Goal: Task Accomplishment & Management: Complete application form

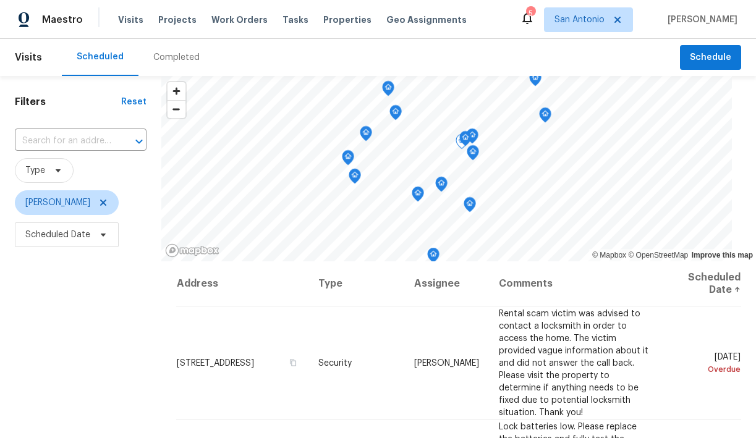
click at [103, 238] on icon at bounding box center [103, 235] width 10 height 10
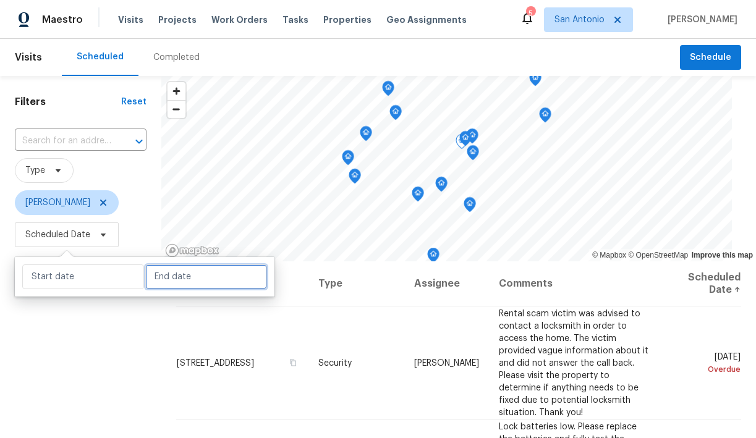
click at [174, 271] on input "text" at bounding box center [206, 277] width 122 height 25
select select "7"
select select "2025"
select select "8"
select select "2025"
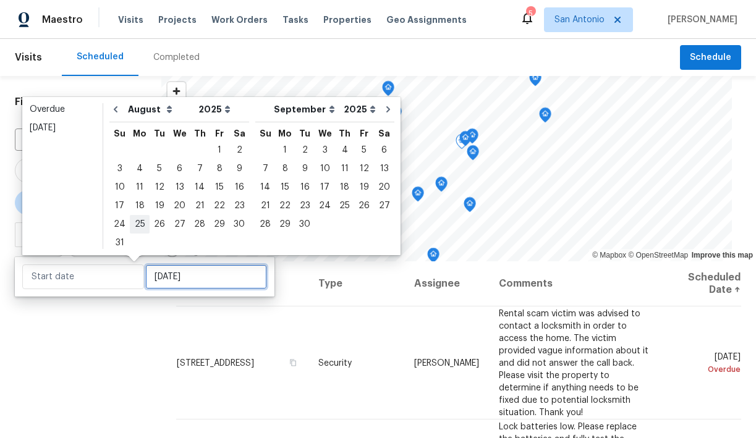
type input "Mon, Aug 25"
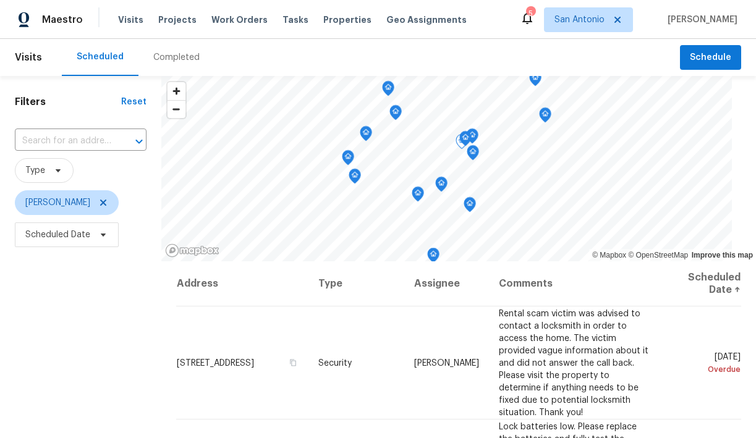
click at [138, 316] on div "Filters Reset ​ Type Chris Fuentes Scheduled Date" at bounding box center [80, 344] width 161 height 536
click at [91, 237] on span "Scheduled Date" at bounding box center [67, 235] width 104 height 25
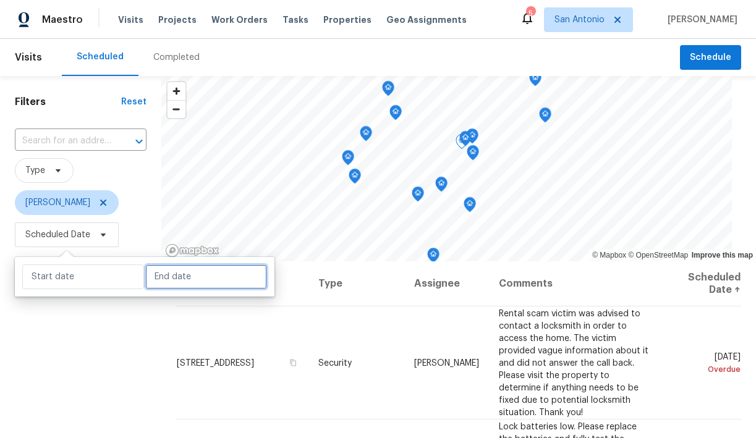
click at [146, 276] on input "text" at bounding box center [206, 277] width 122 height 25
select select "7"
select select "2025"
select select "8"
select select "2025"
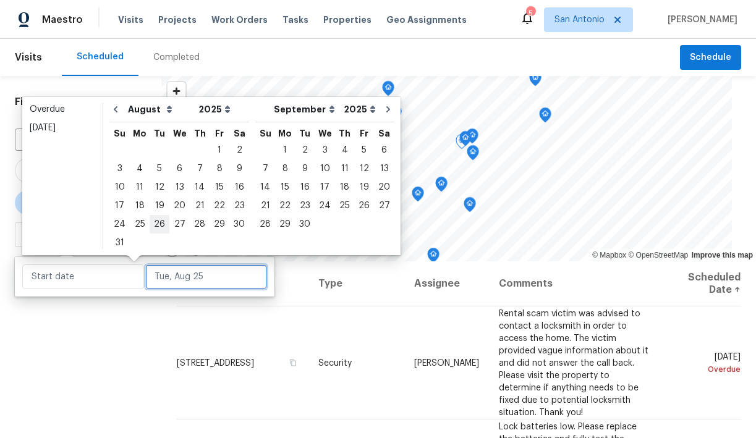
type input "Tue, Aug 26"
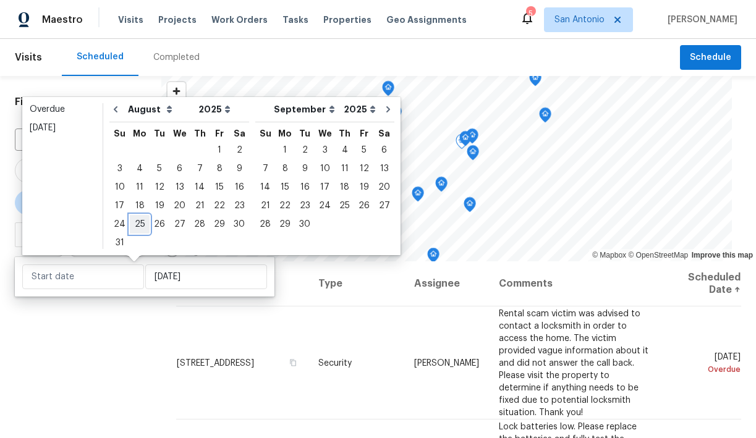
click at [135, 224] on div "25" at bounding box center [140, 224] width 20 height 17
type input "Mon, Aug 25"
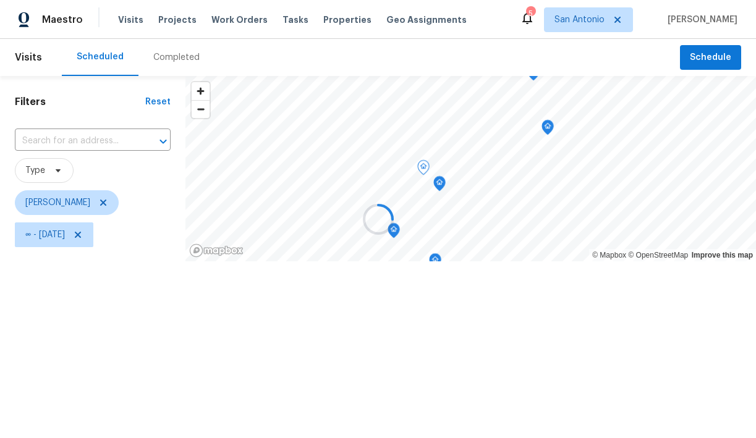
click at [106, 326] on div at bounding box center [378, 219] width 756 height 438
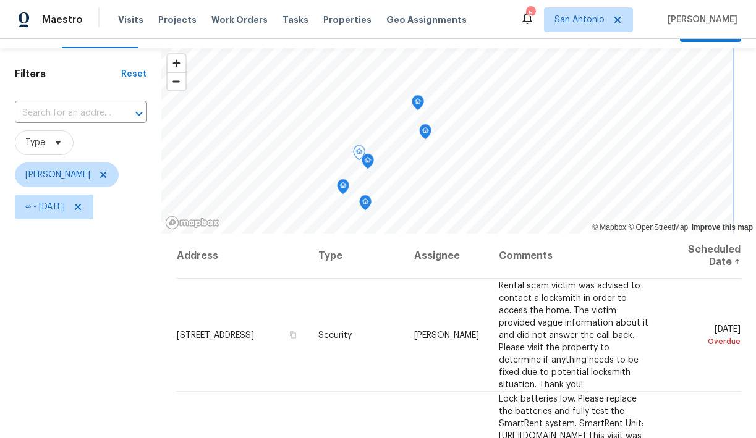
scroll to position [10, 0]
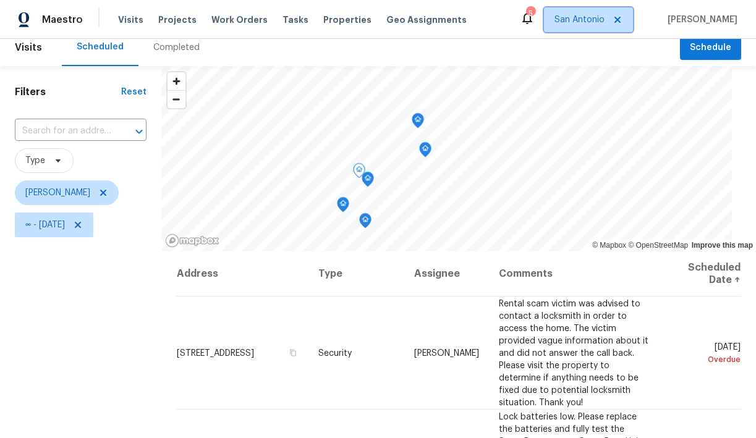
click at [593, 25] on span "San Antonio" at bounding box center [579, 20] width 50 height 12
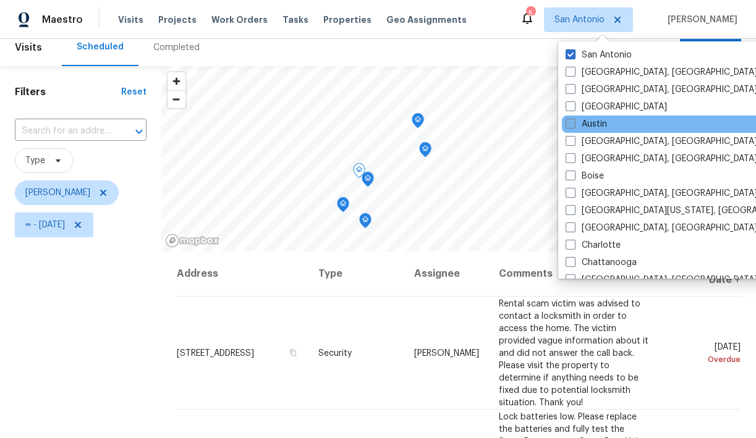
click at [570, 127] on span at bounding box center [571, 124] width 10 height 10
click at [570, 126] on input "Austin" at bounding box center [570, 122] width 8 height 8
checkbox input "true"
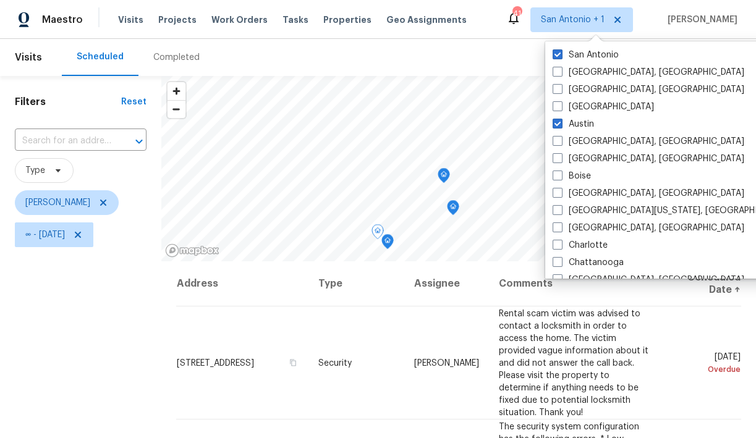
click at [140, 288] on div "Filters Reset ​ Type Chris Fuentes ∞ - Mon, Aug 25" at bounding box center [80, 344] width 161 height 536
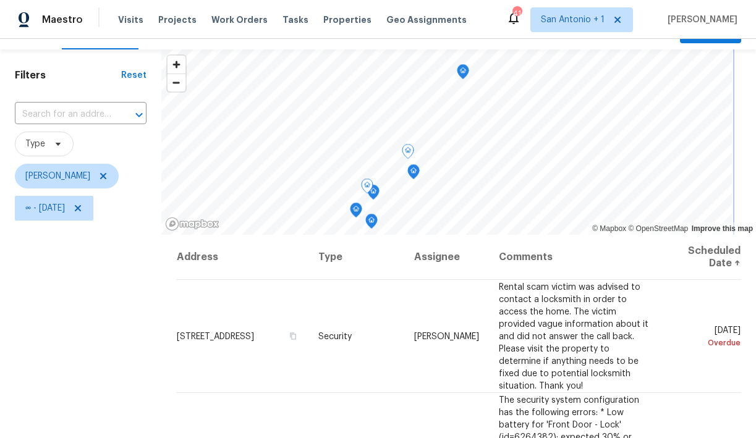
scroll to position [17, 0]
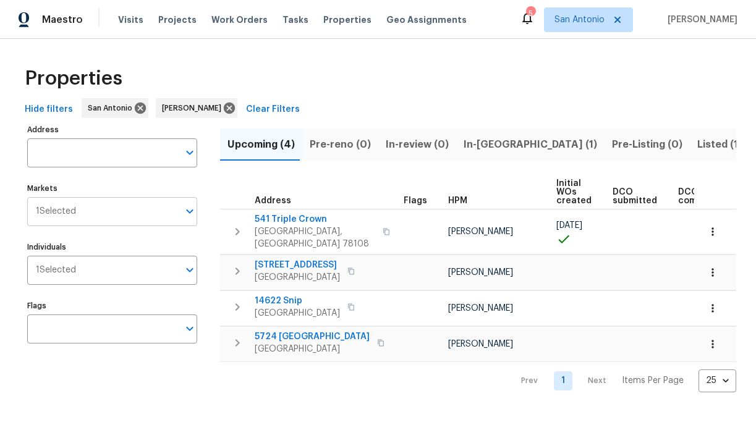
click at [180, 211] on div "1 Selected Markets" at bounding box center [112, 211] width 170 height 29
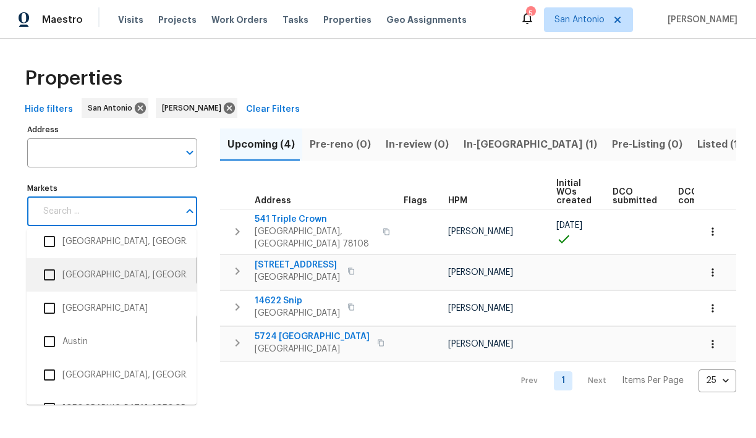
scroll to position [81, 0]
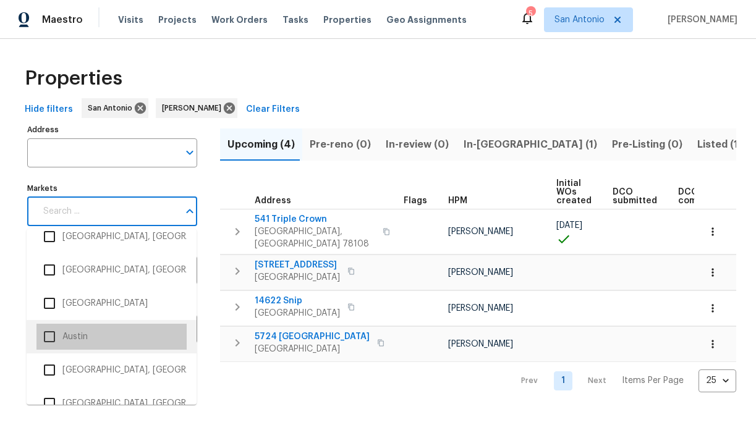
click at [70, 339] on li "Austin" at bounding box center [111, 337] width 150 height 26
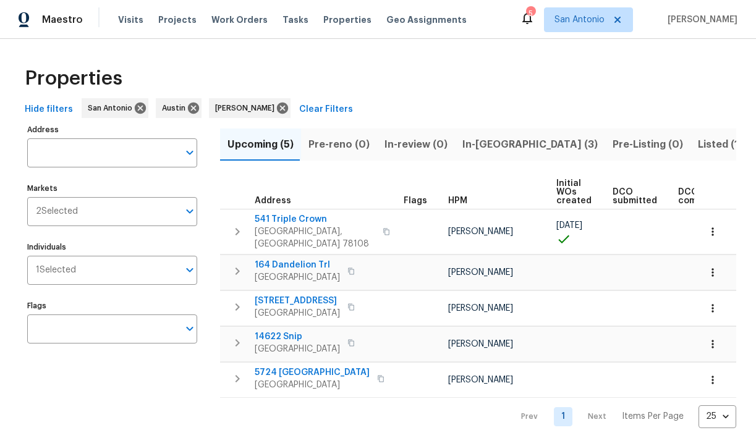
click at [472, 145] on span "In-reno (3)" at bounding box center [529, 144] width 135 height 17
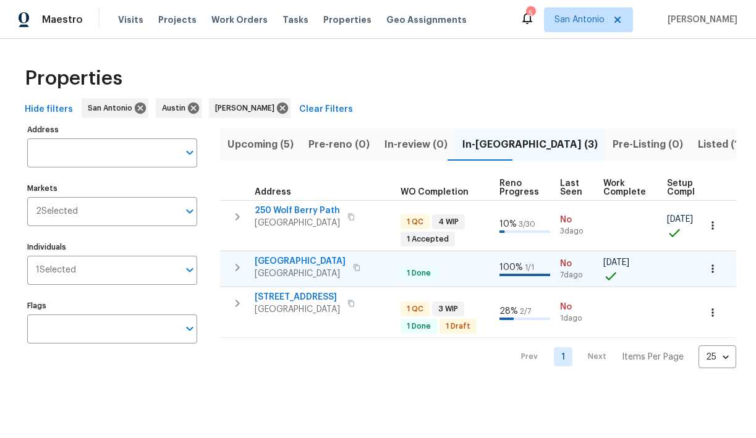
scroll to position [0, 388]
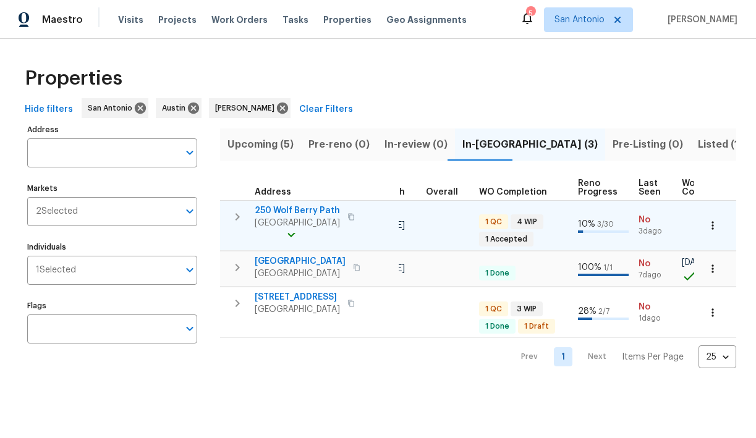
click at [239, 216] on icon "button" at bounding box center [238, 216] width 4 height 7
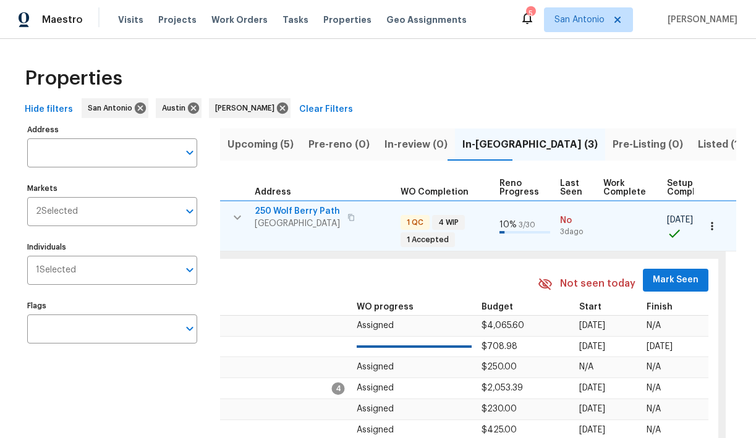
scroll to position [0, 546]
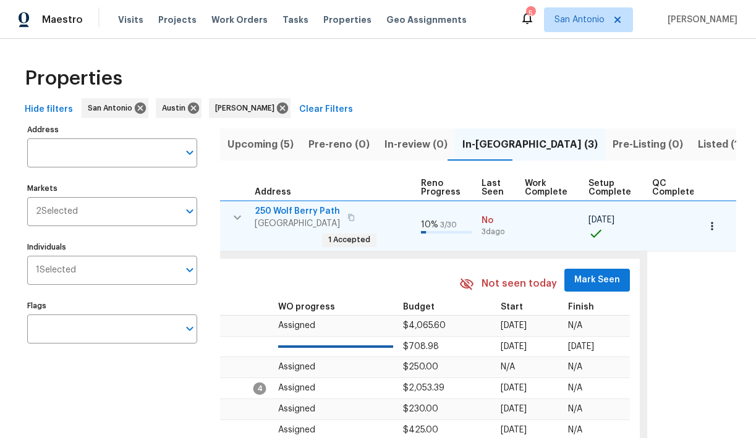
click at [584, 281] on span "Mark Seen" at bounding box center [597, 280] width 46 height 15
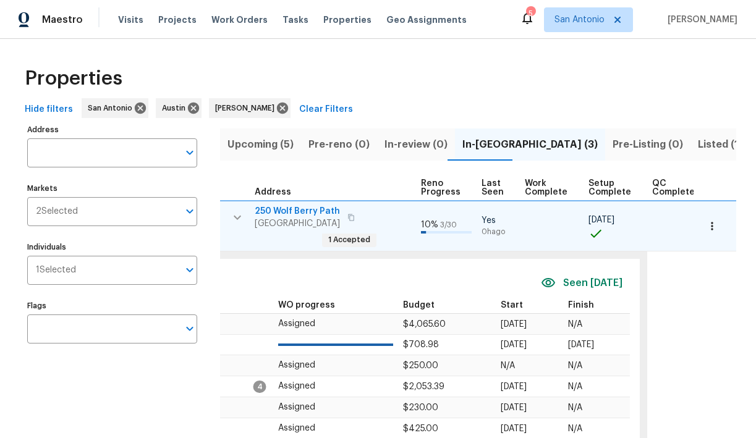
click at [239, 216] on icon "button" at bounding box center [237, 217] width 15 height 15
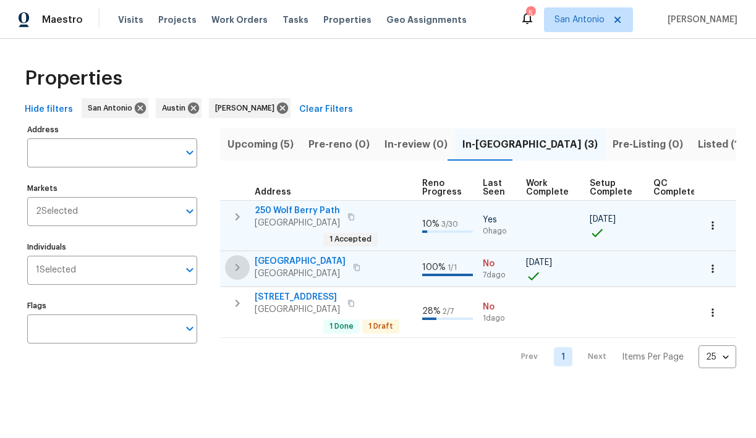
click at [237, 268] on icon "button" at bounding box center [238, 267] width 4 height 7
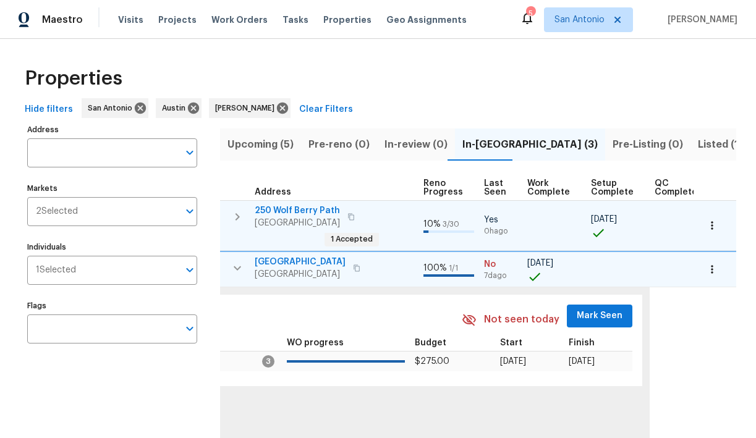
click at [579, 316] on span "Mark Seen" at bounding box center [600, 315] width 46 height 15
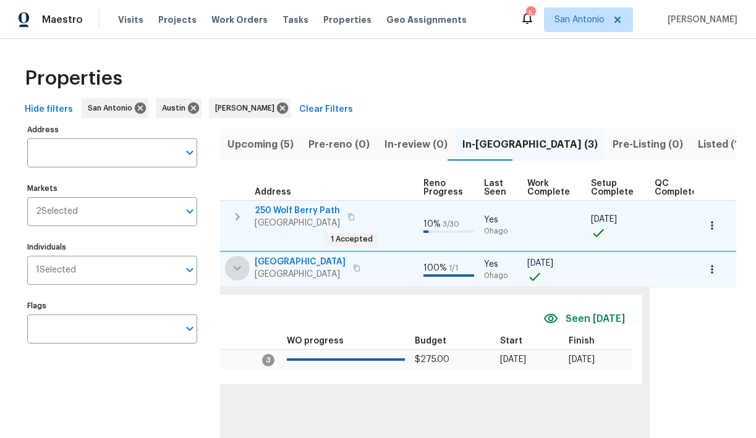
click at [240, 270] on icon "button" at bounding box center [237, 268] width 15 height 15
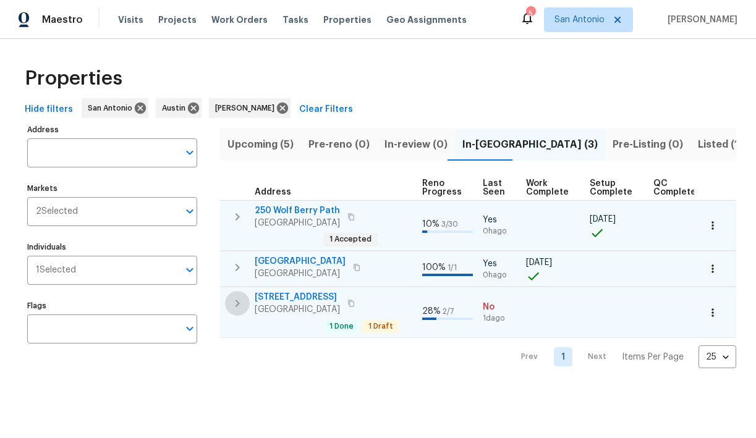
click at [237, 306] on icon "button" at bounding box center [237, 303] width 15 height 15
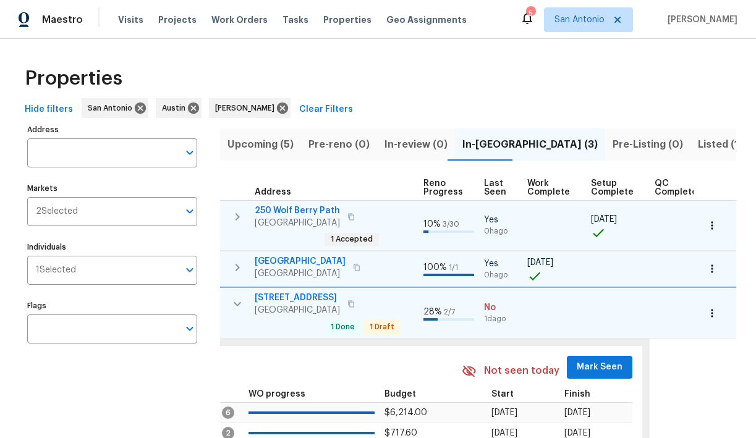
click at [593, 367] on span "Mark Seen" at bounding box center [600, 367] width 46 height 15
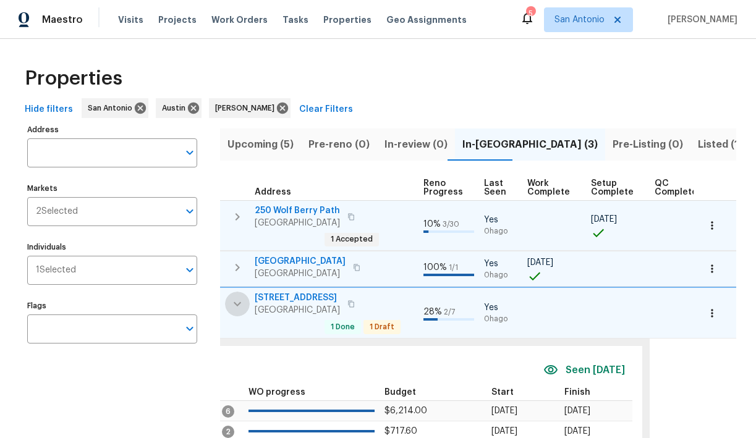
click at [238, 304] on icon "button" at bounding box center [237, 304] width 7 height 4
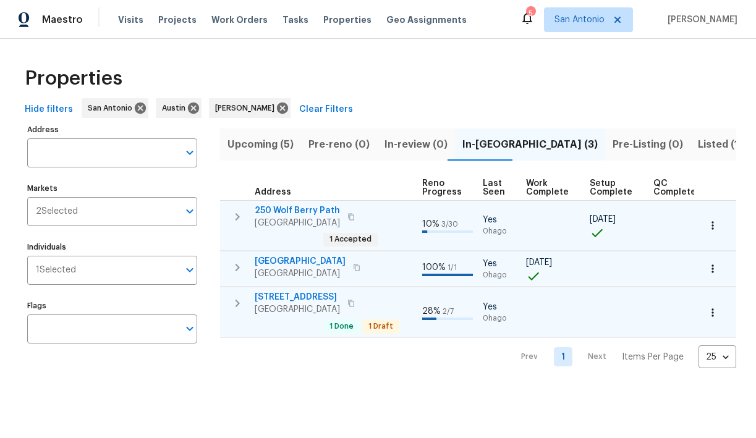
click at [260, 143] on span "Upcoming (5)" at bounding box center [260, 144] width 66 height 17
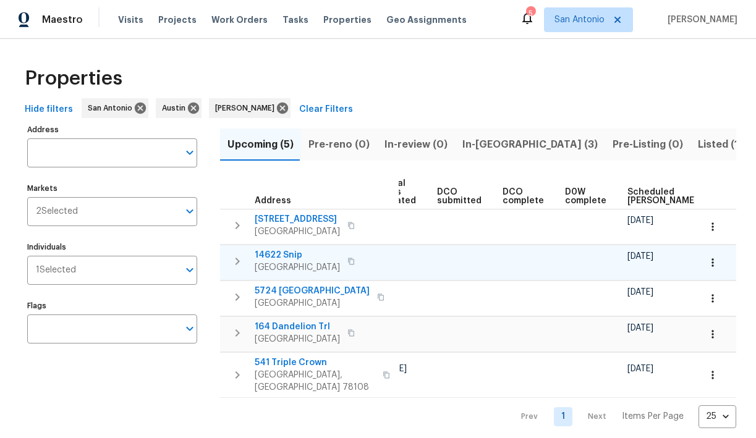
scroll to position [0, 271]
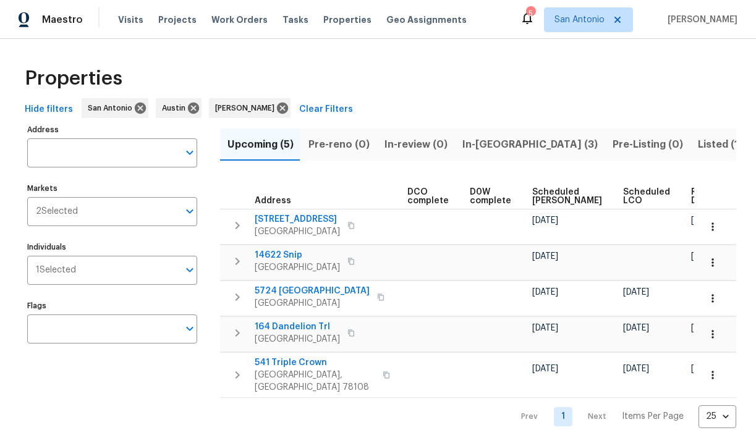
click at [691, 195] on span "Ready Date" at bounding box center [704, 196] width 27 height 17
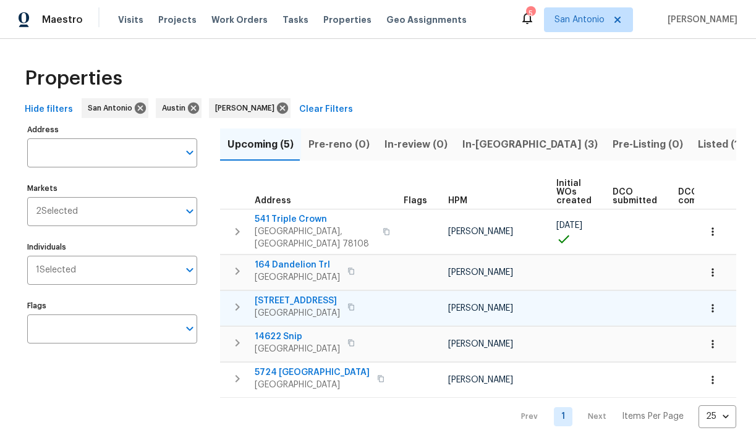
scroll to position [0, 284]
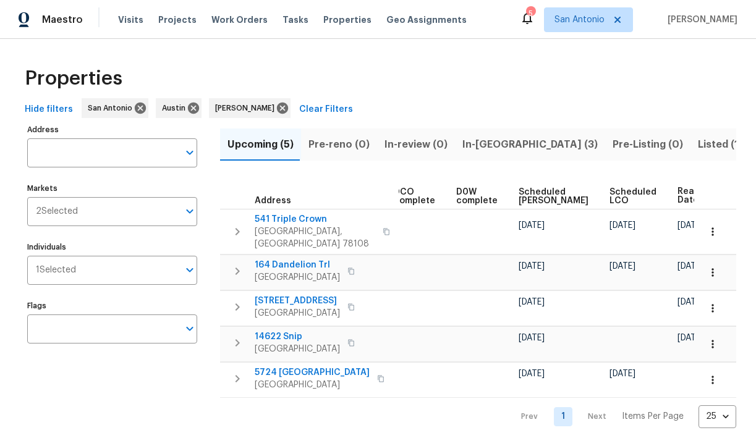
click at [470, 143] on span "In-reno (3)" at bounding box center [529, 144] width 135 height 17
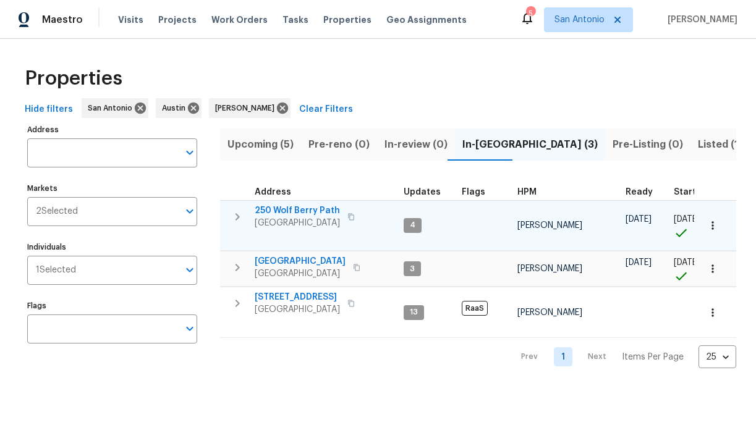
click at [287, 208] on span "250 Wolf Berry Path" at bounding box center [297, 211] width 85 height 12
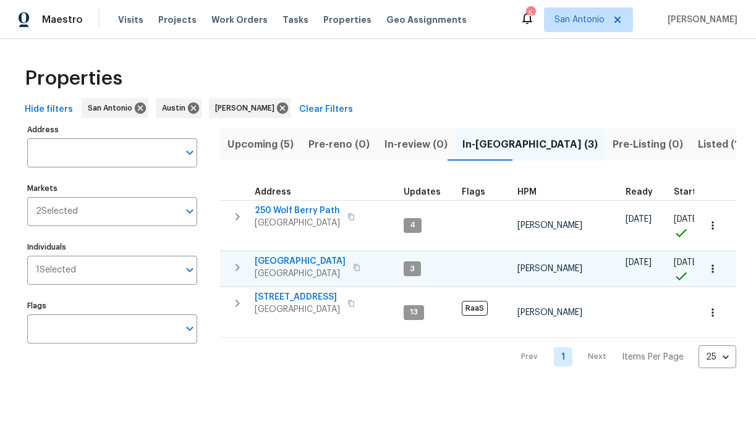
click at [292, 261] on span "124 Blossom Valley Strm" at bounding box center [300, 261] width 91 height 12
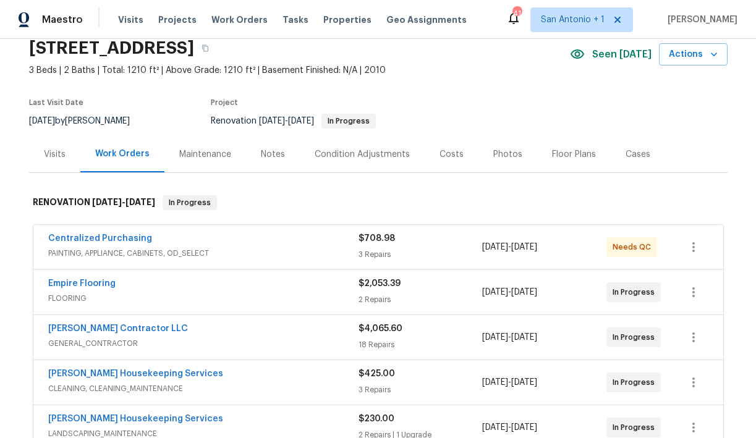
scroll to position [55, 0]
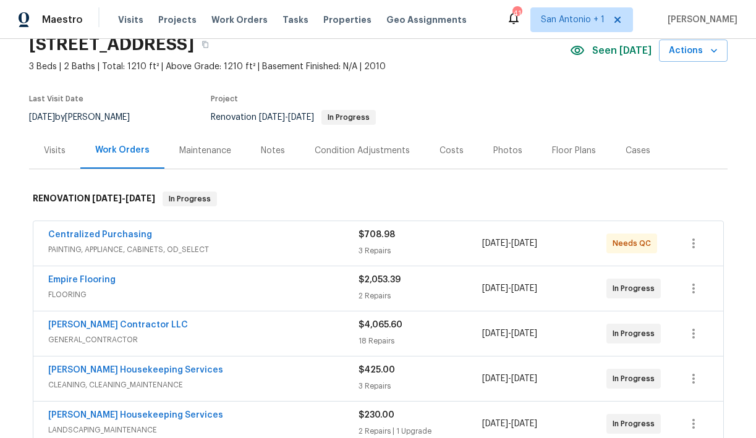
click at [274, 149] on div "Notes" at bounding box center [273, 151] width 24 height 12
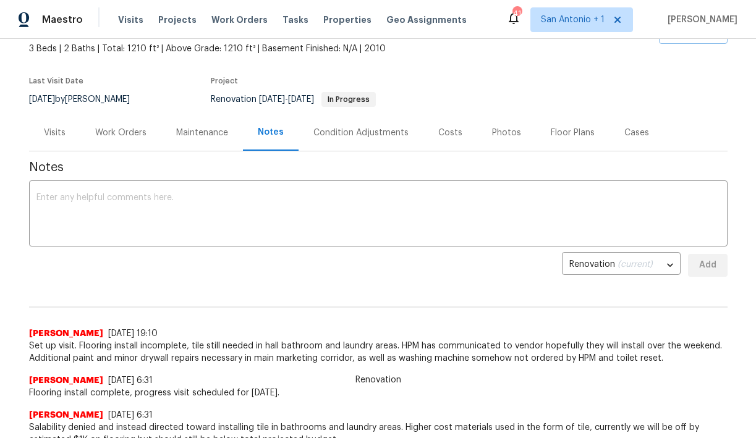
scroll to position [76, 0]
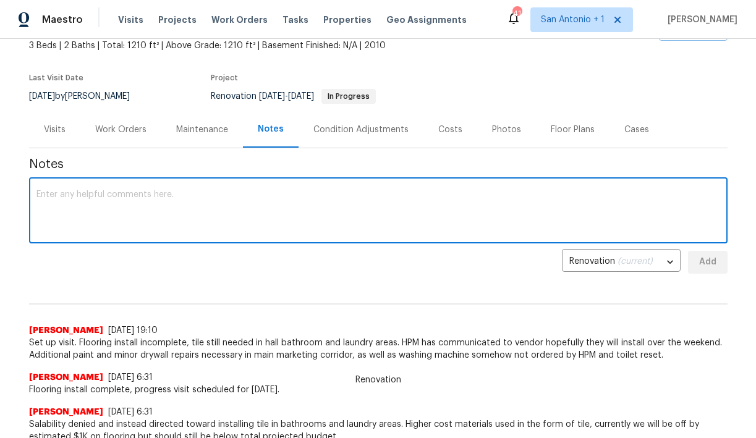
click at [236, 206] on textarea at bounding box center [378, 211] width 684 height 43
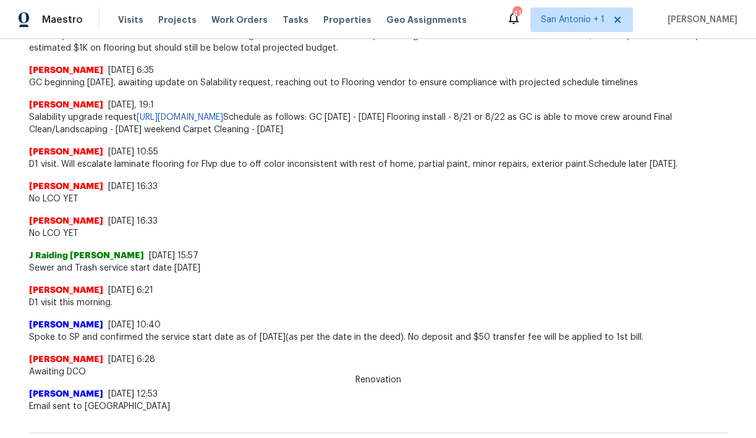
scroll to position [470, 0]
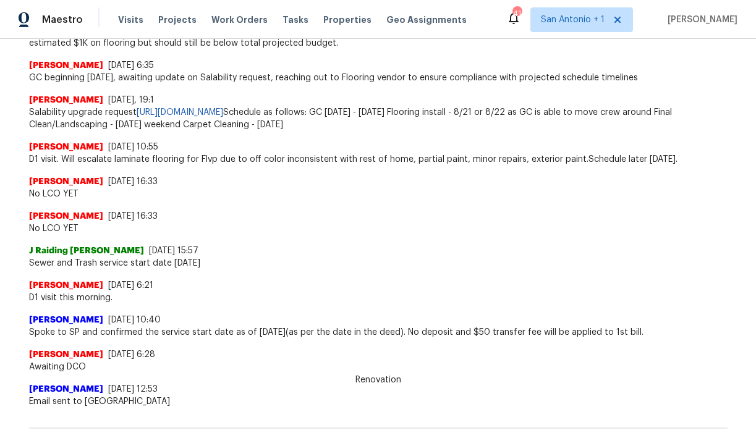
drag, startPoint x: 523, startPoint y: 110, endPoint x: 523, endPoint y: 125, distance: 15.5
click at [523, 125] on span "Salability upgrade request [URL][DOMAIN_NAME] Schedule as follows: GC [DATE] - …" at bounding box center [378, 118] width 699 height 25
copy span "GC 8/9/25 - 8/22/25 Flooring install - 8/21 or 8/22 as GC is able to move crew …"
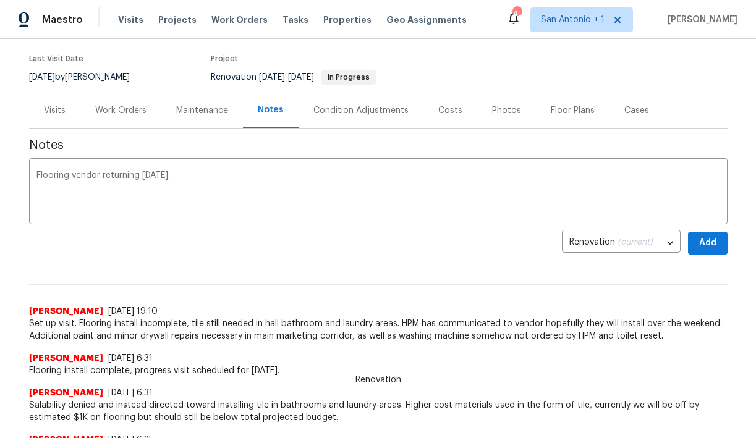
scroll to position [91, 0]
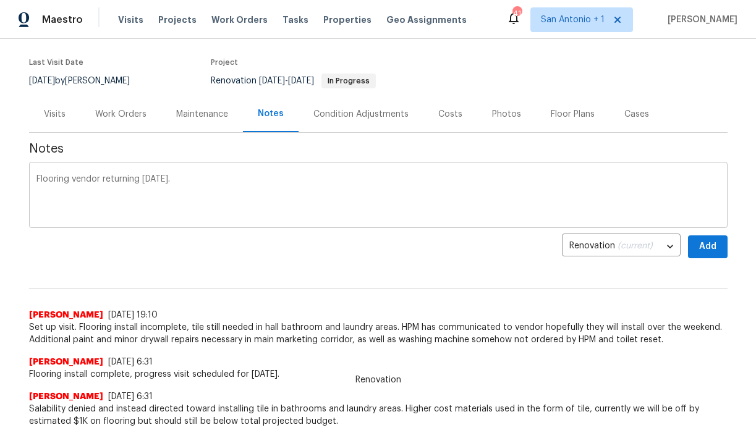
click at [198, 170] on div "Flooring vendor returning today. x ​" at bounding box center [378, 196] width 699 height 63
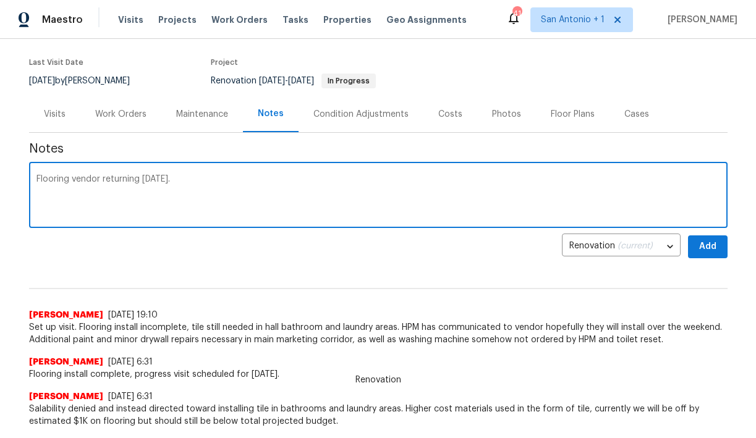
click at [171, 184] on textarea "Flooring vendor returning today." at bounding box center [378, 196] width 684 height 43
paste textarea "GC 8/9/25 - 8/22/25 Flooring install - 8/21 or 8/22 as GC is able to move crew …"
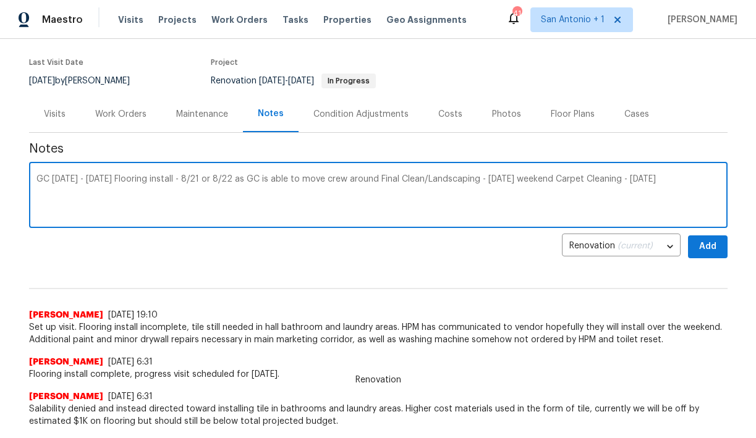
click at [116, 179] on textarea "GC 8/9/25 - 8/22/25 Flooring install - 8/21 or 8/22 as GC is able to move crew …" at bounding box center [378, 196] width 684 height 43
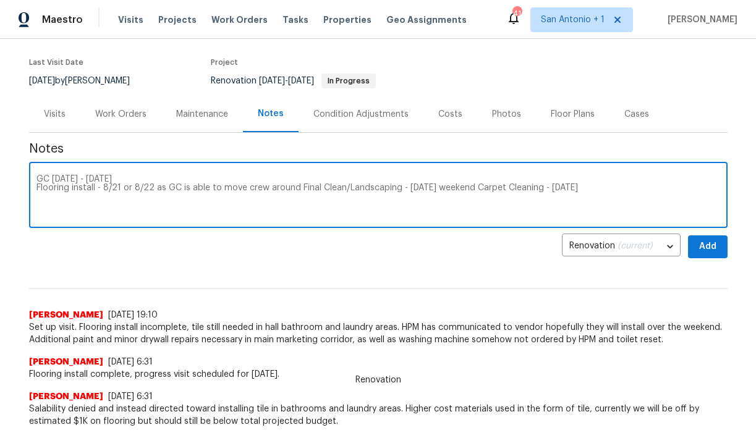
click at [296, 189] on textarea "GC 8/9/25 - 8/22/25 Flooring install - 8/21 or 8/22 as GC is able to move crew …" at bounding box center [378, 196] width 684 height 43
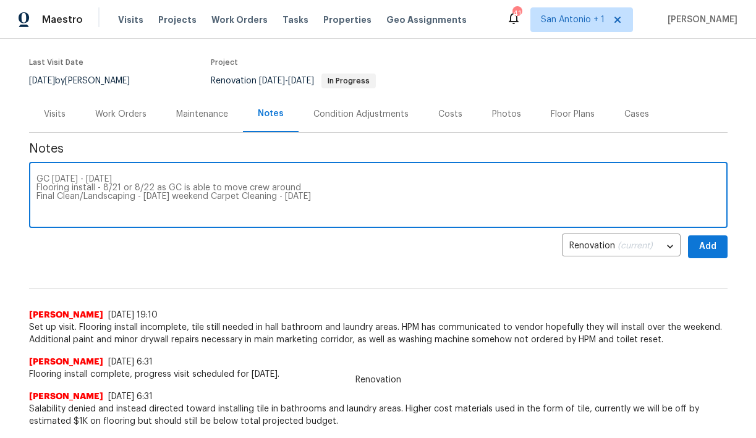
click at [216, 199] on textarea "GC 8/9/25 - 8/22/25 Flooring install - 8/21 or 8/22 as GC is able to move crew …" at bounding box center [378, 196] width 684 height 43
click at [182, 206] on textarea "GC 8/9/25 - 8/22/25 Flooring install - 8/21 or 8/22 as GC is able to move crew …" at bounding box center [378, 196] width 684 height 43
click at [206, 209] on textarea "GC 8/9/25 - 8/22/25 Flooring install - 8/21 or 8/22 as GC is able to move crew …" at bounding box center [378, 196] width 684 height 43
click at [36, 173] on div "GC 8/9/25 - 8/22/25 Flooring install - 8/21 or 8/22 as GC is able to move crew …" at bounding box center [378, 196] width 699 height 63
click at [36, 181] on textarea "GC 8/9/25 - 8/22/25 Flooring install - 8/21 or 8/22 as GC is able to move crew …" at bounding box center [378, 196] width 684 height 43
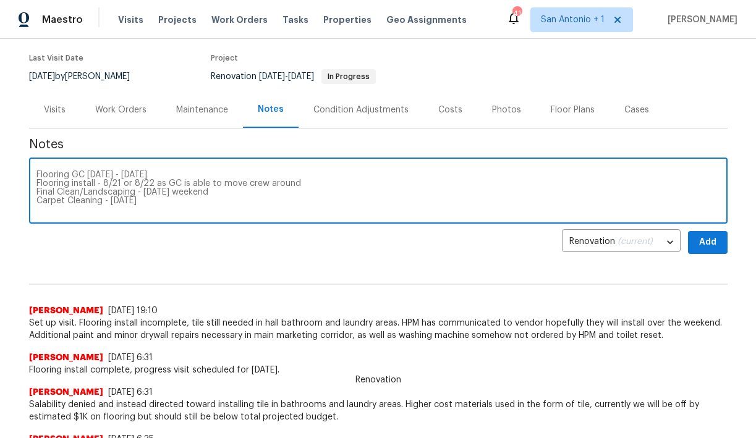
scroll to position [92, 0]
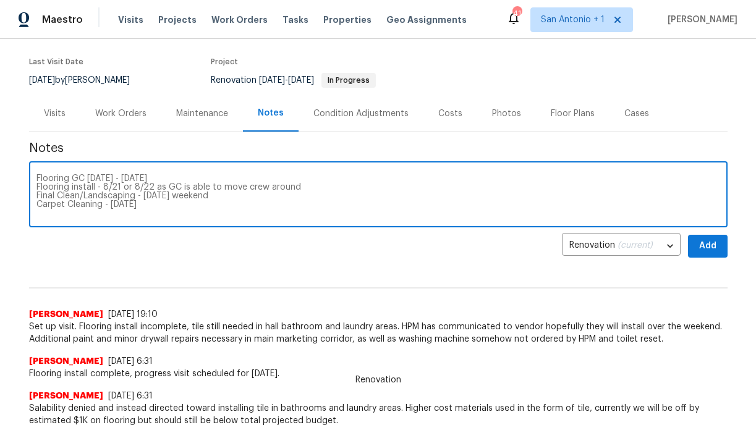
click at [36, 176] on textarea "Flooring GC 8/9/25 - 8/22/25 Flooring install - 8/21 or 8/22 as GC is able to m…" at bounding box center [378, 195] width 684 height 43
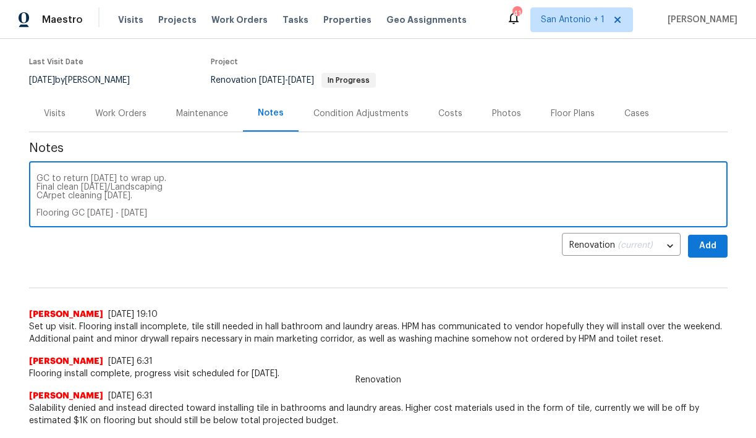
click at [121, 214] on textarea "Flooring completing today. GC to return Tuesday to wrap up. Final clean Wednesd…" at bounding box center [378, 195] width 684 height 43
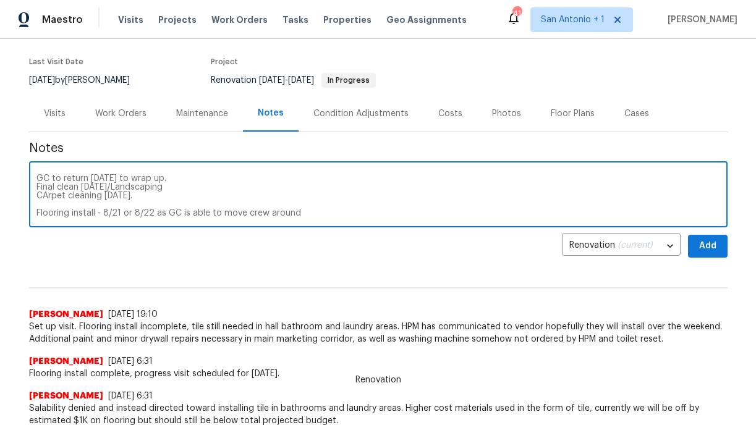
click at [121, 214] on textarea "Flooring completing today. GC to return Tuesday to wrap up. Final clean Wednesd…" at bounding box center [378, 195] width 684 height 43
click at [117, 215] on textarea "Flooring completing today. GC to return Tuesday to wrap up. Final clean Wednesd…" at bounding box center [378, 195] width 684 height 43
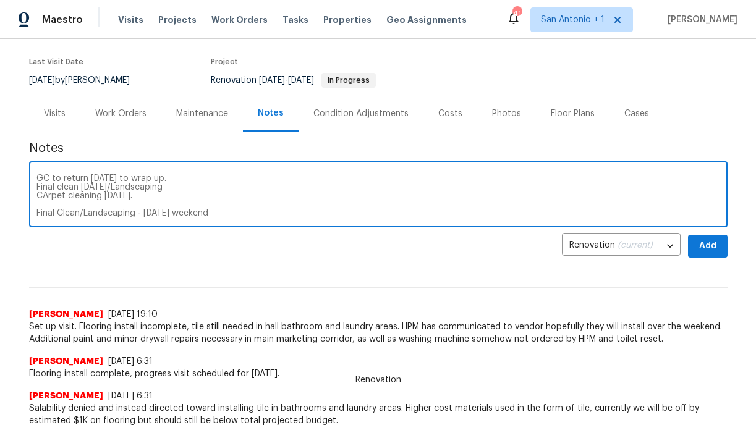
click at [117, 215] on textarea "Flooring completing today. GC to return Tuesday to wrap up. Final clean Wednesd…" at bounding box center [378, 195] width 684 height 43
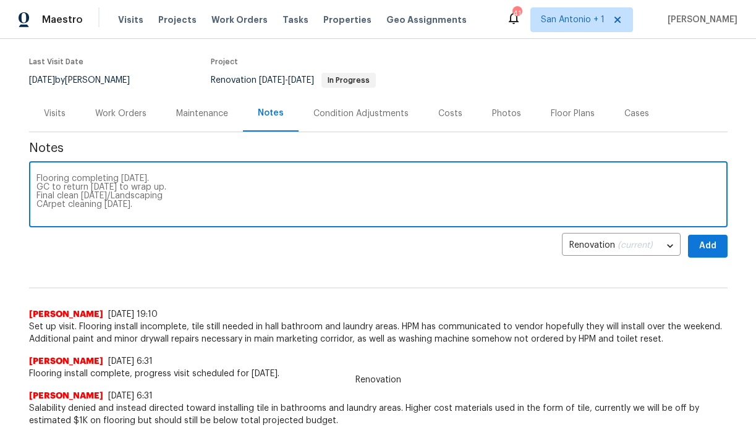
scroll to position [0, 0]
type textarea "Flooring completing today. GC to return Tuesday to wrap up. Final clean Wednesd…"
click at [701, 244] on span "Add" at bounding box center [708, 246] width 20 height 15
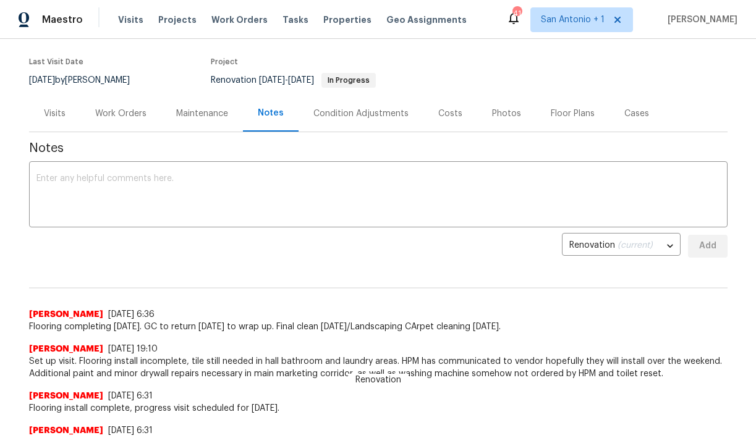
click at [119, 116] on div "Work Orders" at bounding box center [120, 114] width 51 height 12
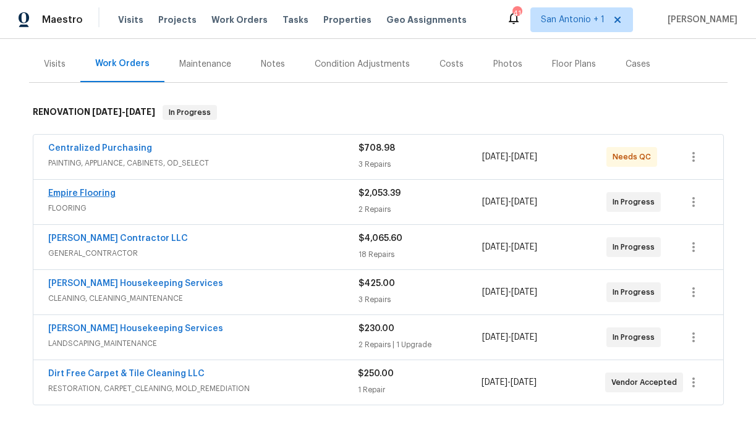
scroll to position [147, 0]
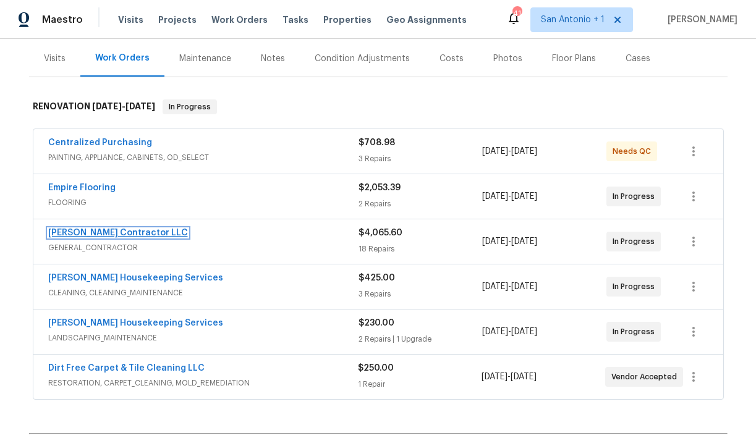
click at [87, 235] on link "[PERSON_NAME] Contractor LLC" at bounding box center [118, 233] width 140 height 9
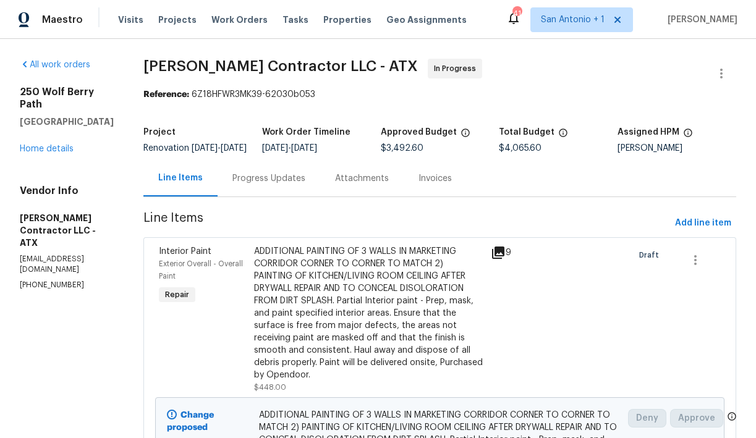
click at [299, 185] on div "Progress Updates" at bounding box center [268, 178] width 73 height 12
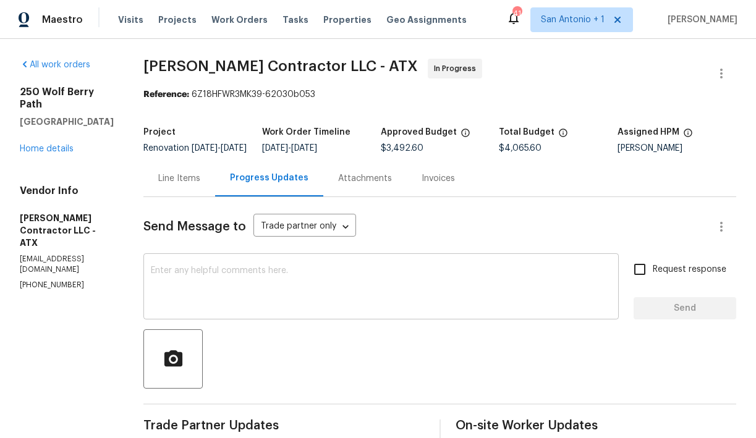
click at [306, 292] on textarea at bounding box center [381, 287] width 461 height 43
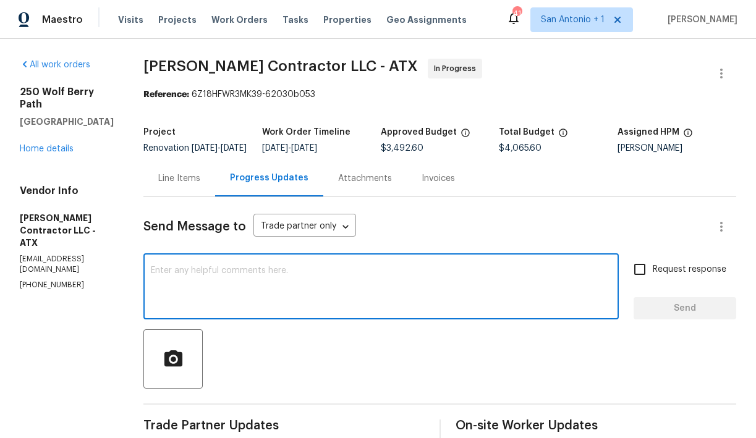
paste textarea "Flooring completing today. GC to return Tuesday to wrap up. Final clean Wednesd…"
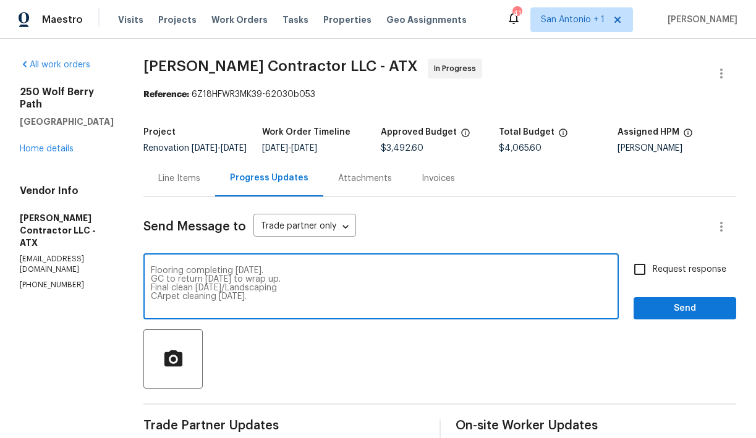
type textarea "Flooring completing today. GC to return Tuesday to wrap up. Final clean Wednesd…"
click at [668, 312] on span "Send" at bounding box center [685, 308] width 83 height 15
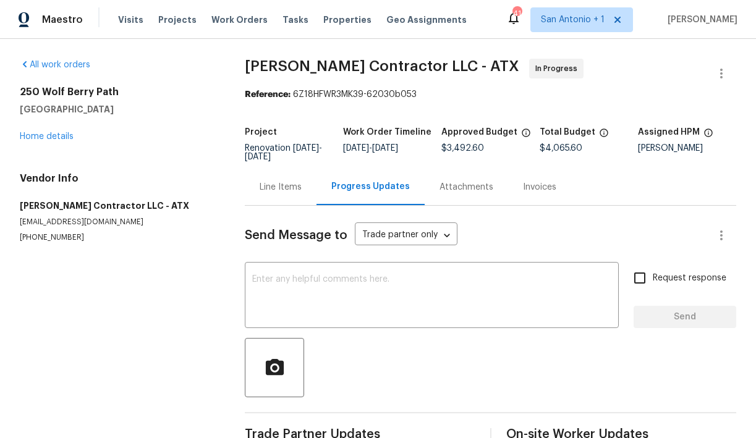
scroll to position [0, 0]
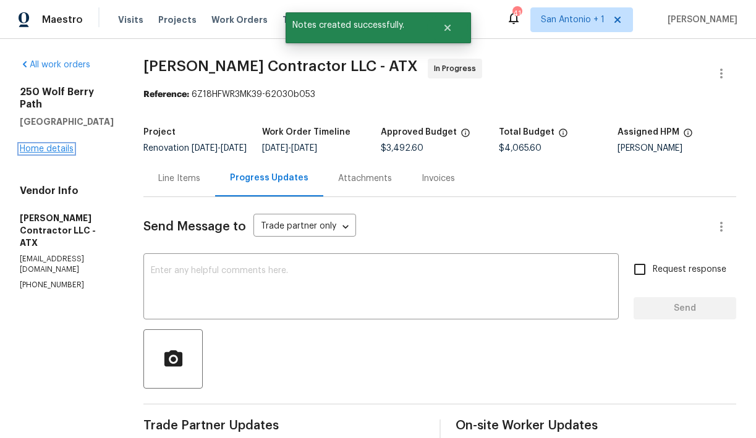
click at [43, 145] on link "Home details" at bounding box center [47, 149] width 54 height 9
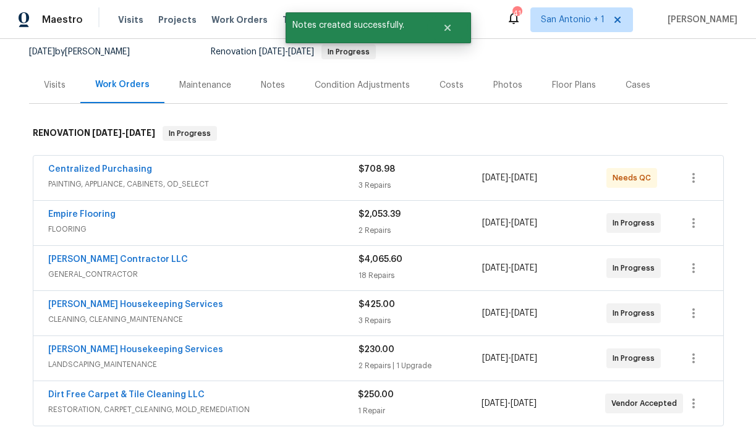
scroll to position [174, 0]
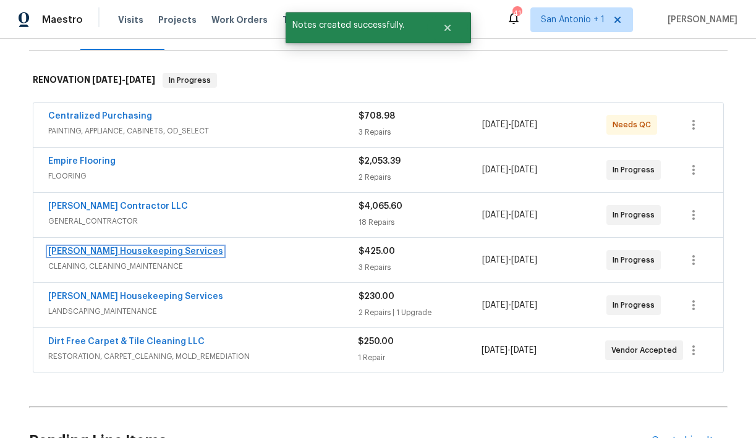
click at [108, 250] on link "Arelis Housekeeping Services" at bounding box center [135, 251] width 175 height 9
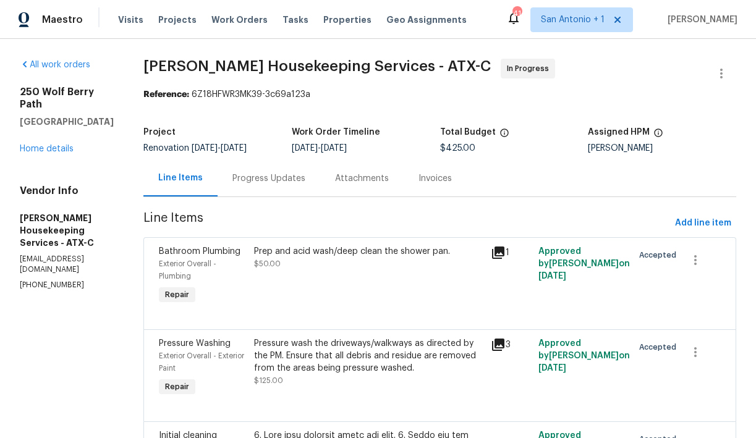
click at [278, 179] on div "Progress Updates" at bounding box center [268, 178] width 73 height 12
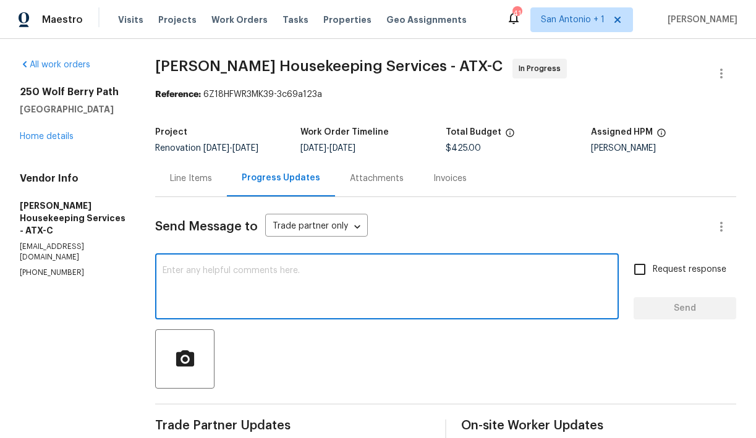
click at [273, 277] on textarea at bounding box center [387, 287] width 449 height 43
paste textarea "Flooring completing today. GC to return Tuesday to wrap up. Final clean Wednesd…"
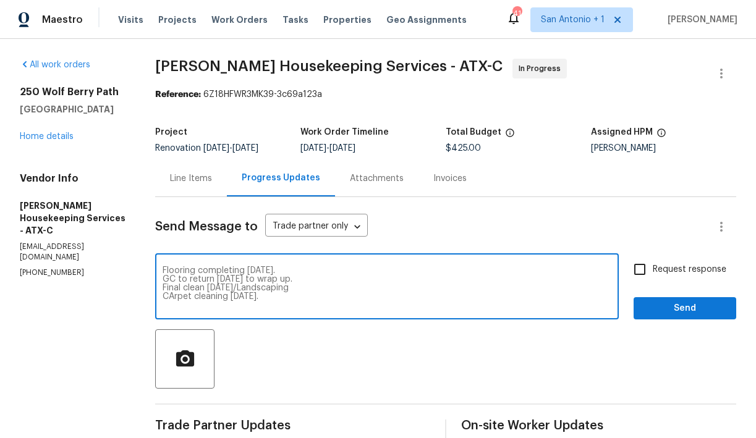
scroll to position [9, 0]
type textarea "Flooring completing today. GC to return Tuesday to wrap up. Final clean Wednesd…"
click at [663, 304] on span "Send" at bounding box center [685, 308] width 83 height 15
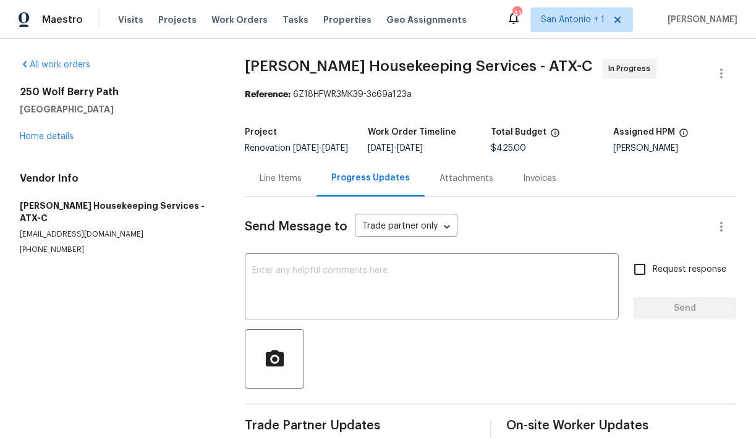
scroll to position [0, 0]
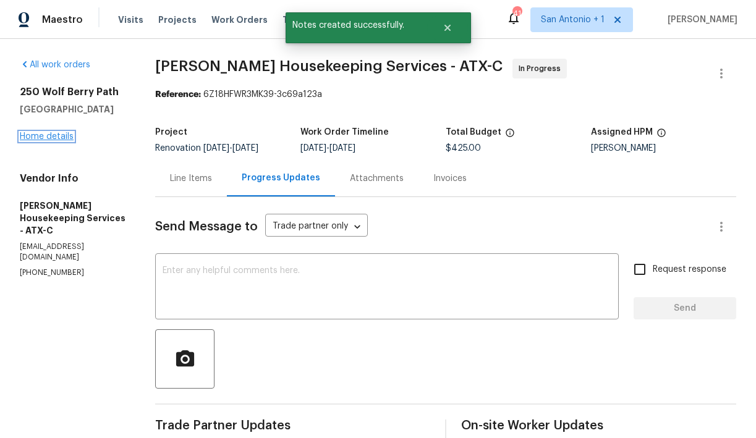
click at [49, 133] on link "Home details" at bounding box center [47, 136] width 54 height 9
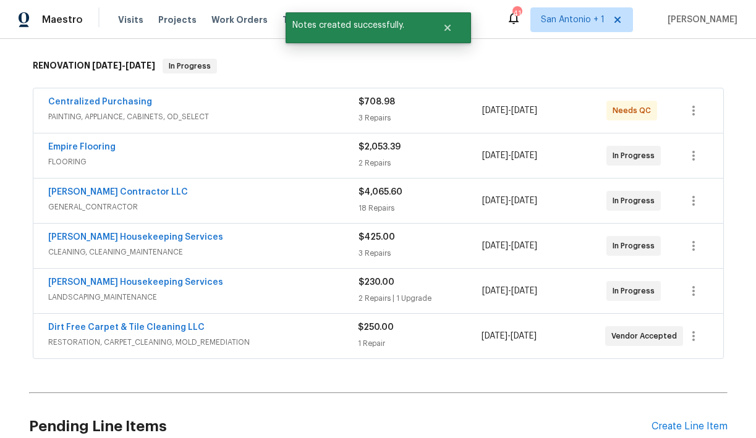
scroll to position [252, 0]
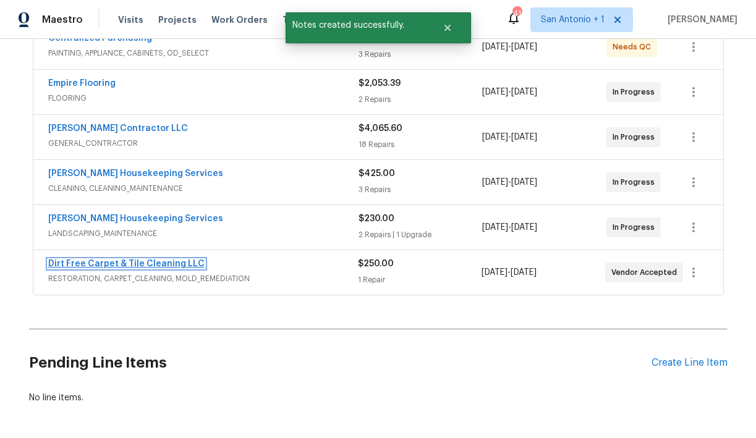
click at [119, 265] on link "Dirt Free Carpet & Tile Cleaning LLC" at bounding box center [126, 264] width 156 height 9
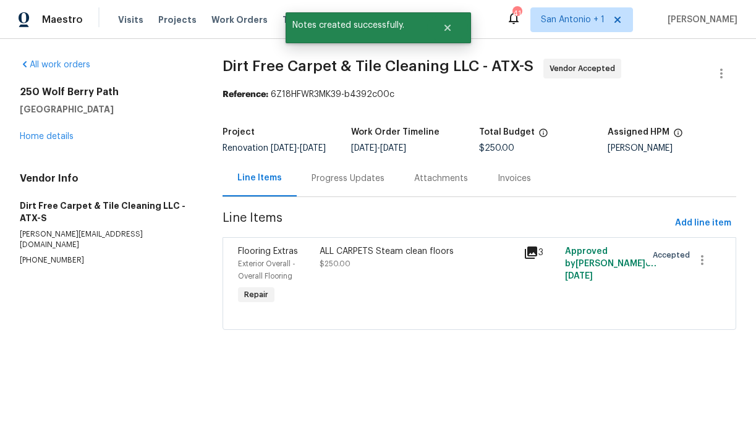
click at [329, 185] on div "Progress Updates" at bounding box center [348, 178] width 73 height 12
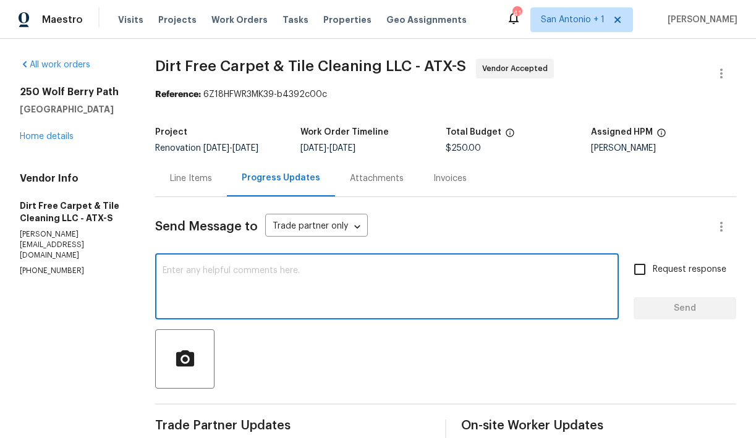
click at [313, 279] on textarea at bounding box center [387, 287] width 449 height 43
paste textarea "Flooring completing today. GC to return Tuesday to wrap up. Final clean Wednesd…"
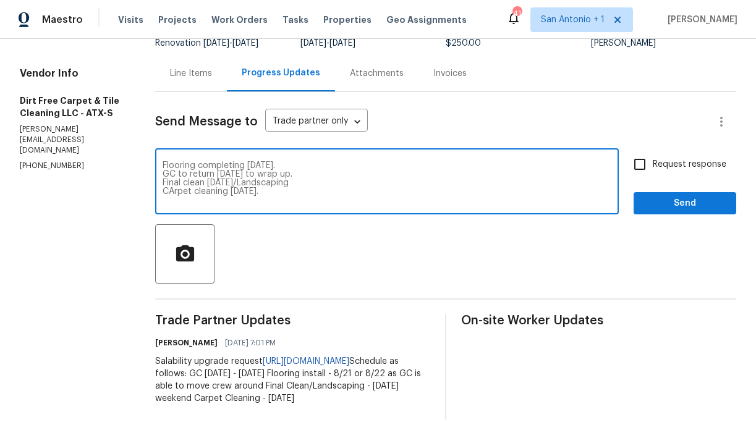
scroll to position [119, 0]
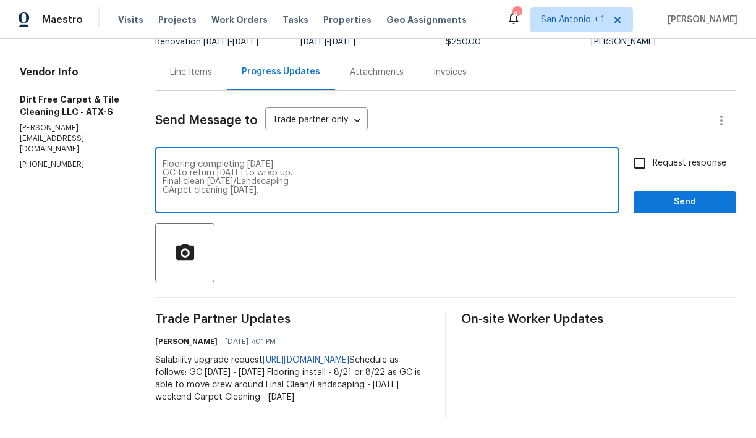
type textarea "Flooring completing today. GC to return Tuesday to wrap up. Final clean Wednesd…"
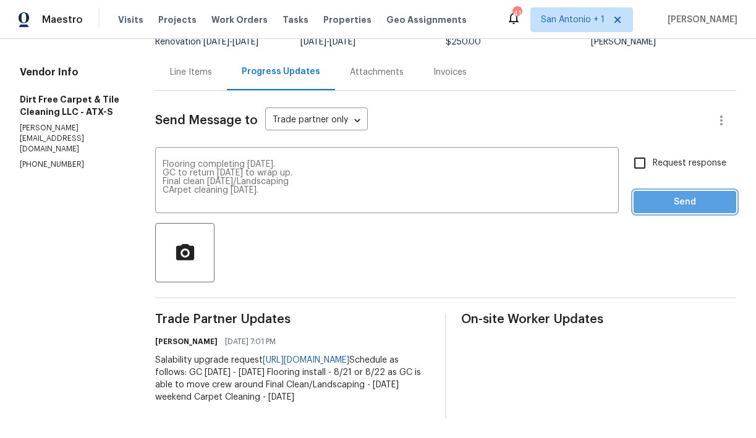
click at [679, 195] on span "Send" at bounding box center [685, 202] width 83 height 15
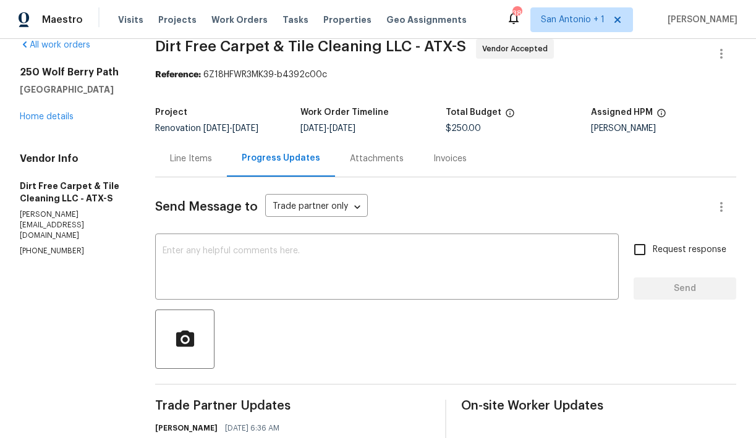
scroll to position [0, 0]
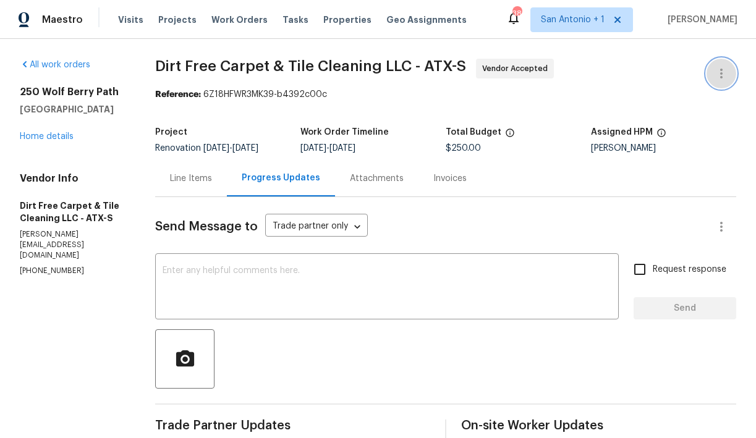
click at [720, 72] on icon "button" at bounding box center [721, 73] width 15 height 15
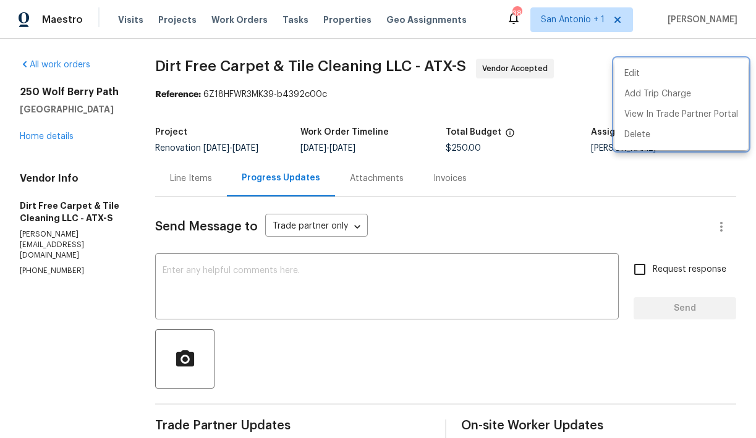
click at [542, 91] on div at bounding box center [378, 219] width 756 height 438
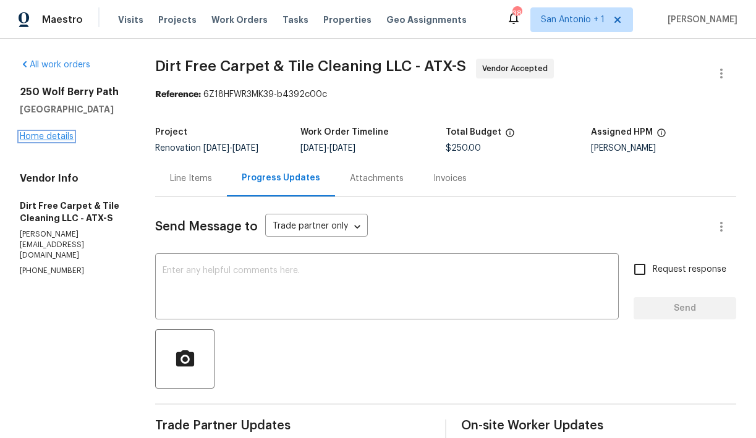
click at [54, 138] on link "Home details" at bounding box center [47, 136] width 54 height 9
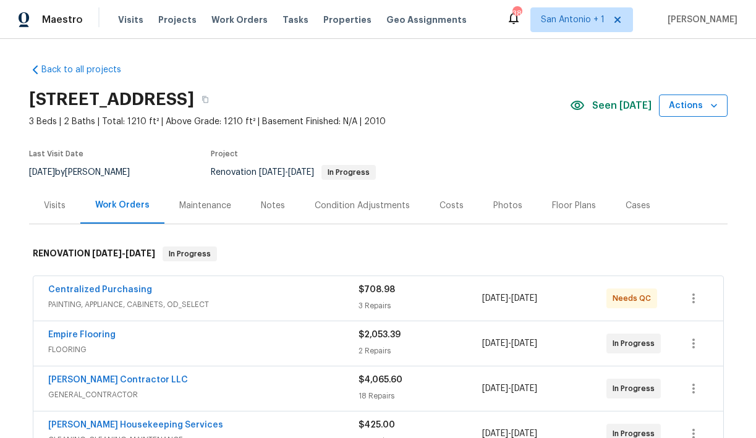
click at [702, 103] on span "Actions" at bounding box center [693, 105] width 49 height 15
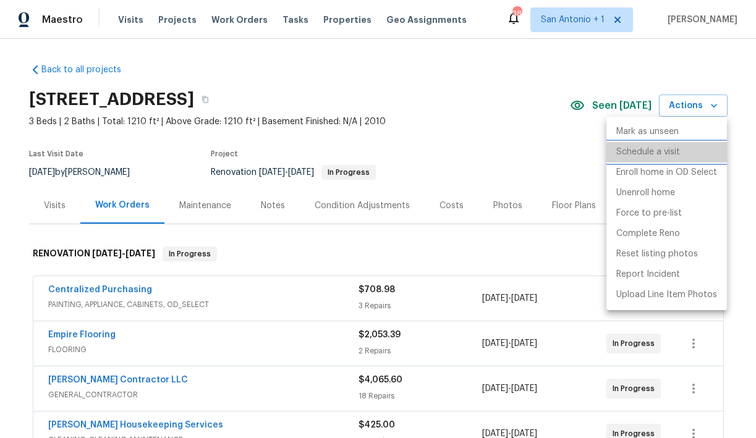
click at [663, 153] on p "Schedule a visit" at bounding box center [648, 152] width 64 height 13
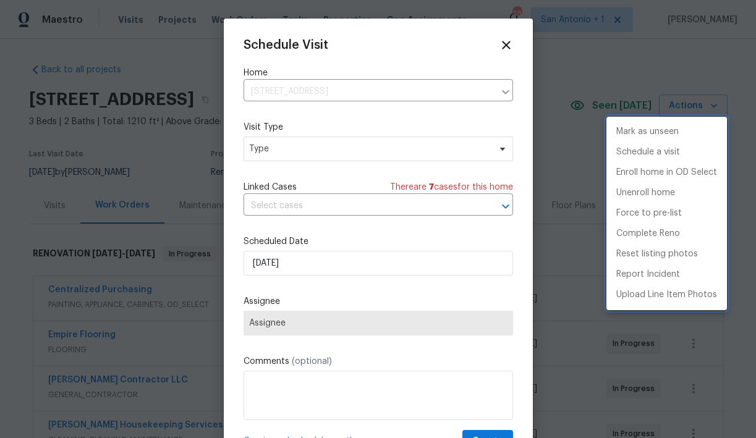
click at [284, 147] on div at bounding box center [378, 219] width 756 height 438
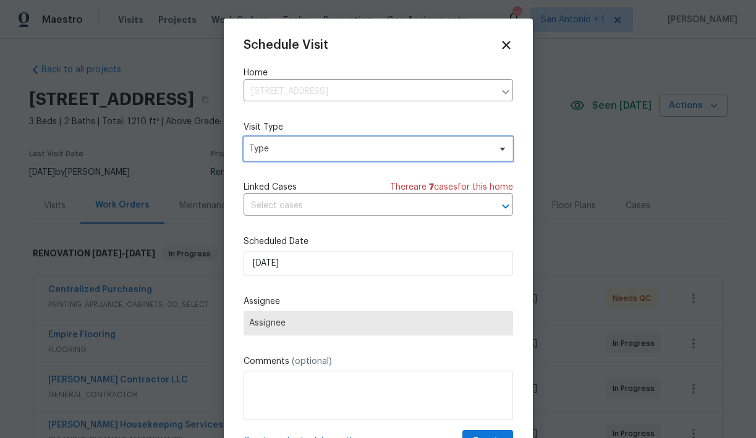
click at [266, 151] on span "Type" at bounding box center [369, 149] width 240 height 12
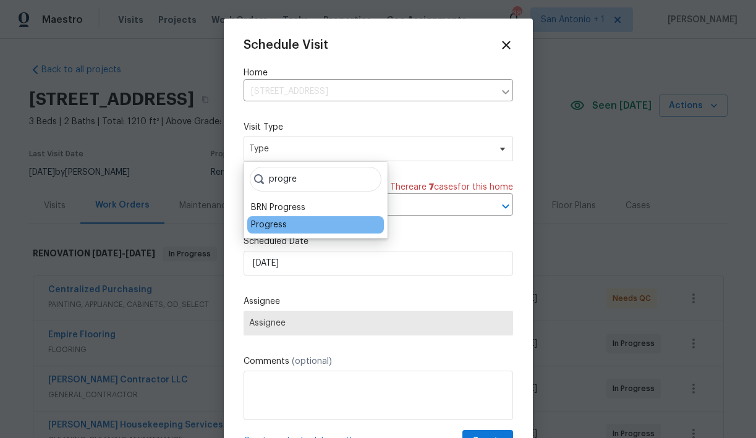
type input "progre"
click at [274, 223] on div "Progress" at bounding box center [269, 225] width 36 height 12
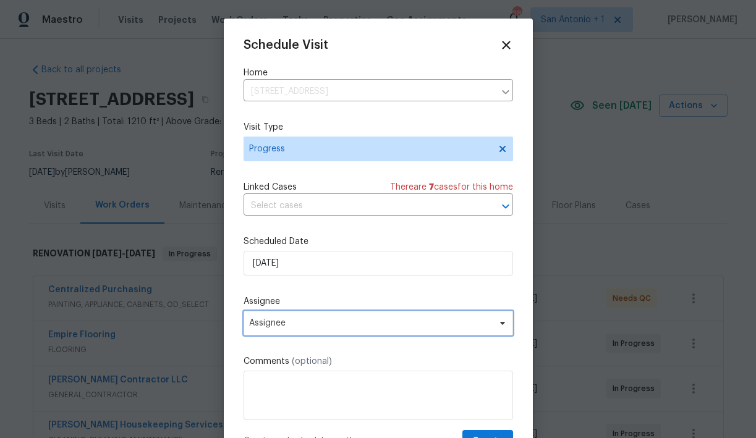
click at [288, 324] on span "Assignee" at bounding box center [370, 323] width 242 height 10
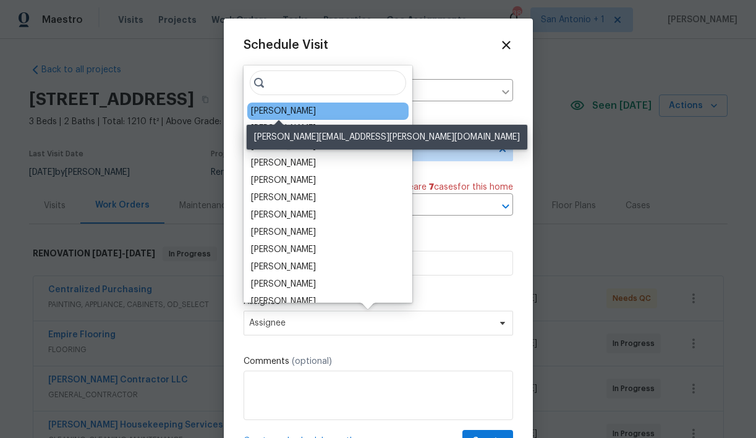
click at [289, 110] on div "[PERSON_NAME]" at bounding box center [283, 111] width 65 height 12
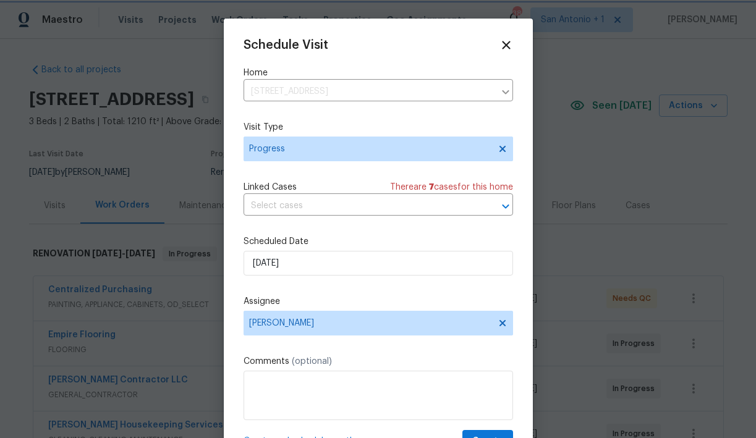
scroll to position [22, 0]
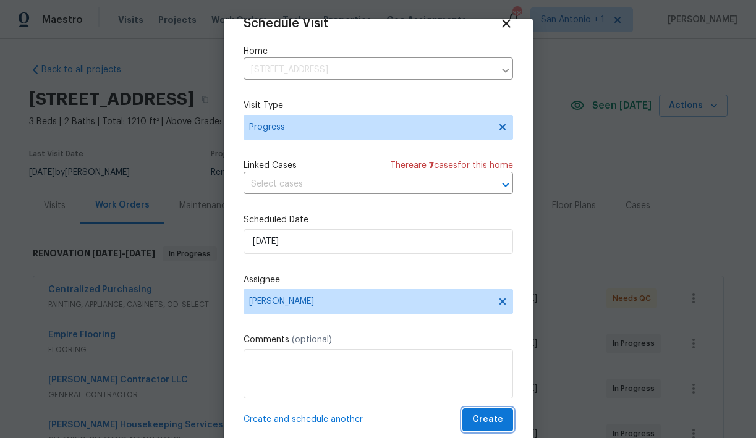
click at [488, 415] on span "Create" at bounding box center [487, 419] width 31 height 15
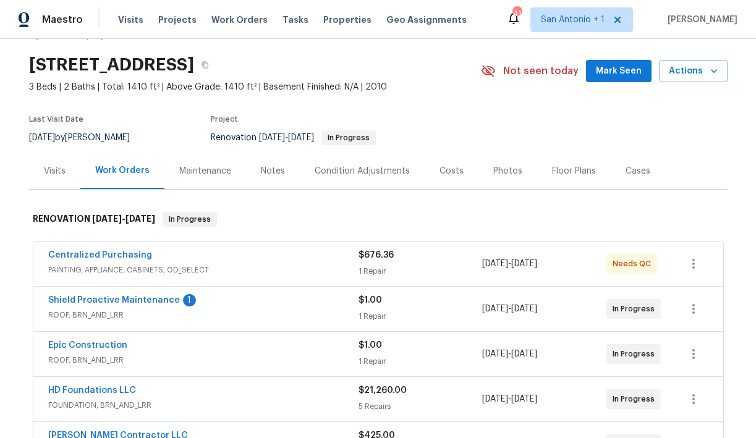
scroll to position [51, 0]
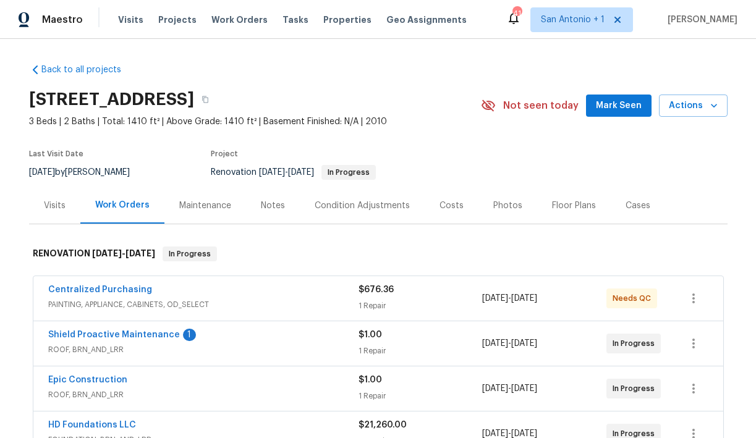
click at [608, 103] on span "Mark Seen" at bounding box center [619, 105] width 46 height 15
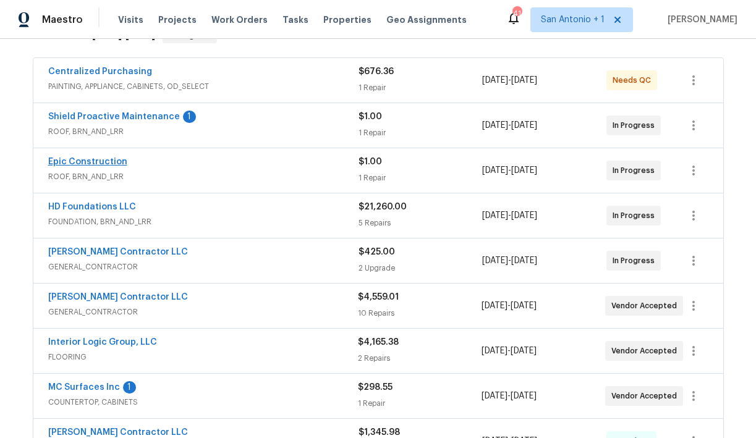
scroll to position [219, 0]
click at [91, 386] on link "MC Surfaces Inc" at bounding box center [84, 387] width 72 height 9
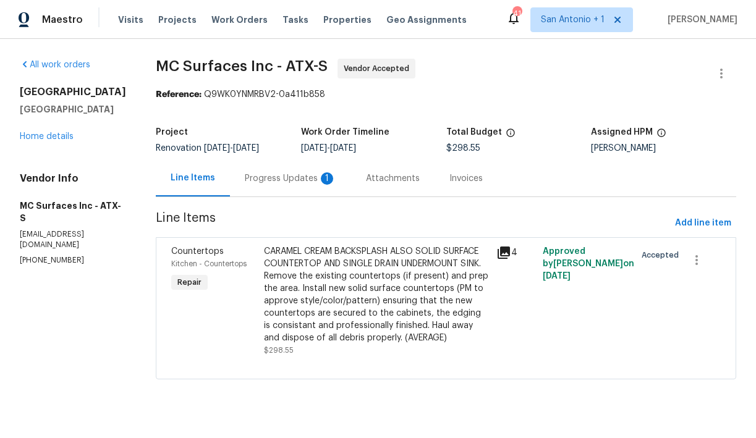
click at [282, 178] on div "Progress Updates 1" at bounding box center [290, 178] width 91 height 12
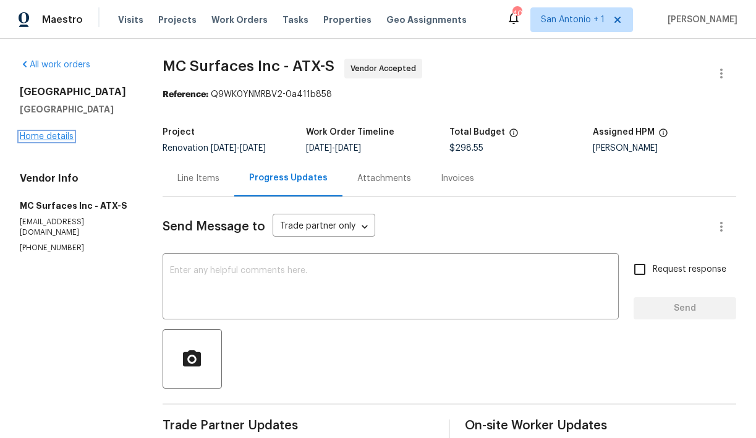
click at [45, 141] on link "Home details" at bounding box center [47, 136] width 54 height 9
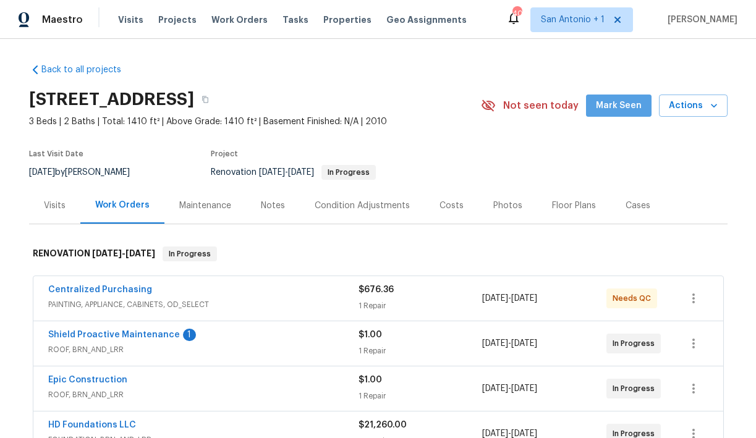
click at [631, 100] on span "Mark Seen" at bounding box center [619, 105] width 46 height 15
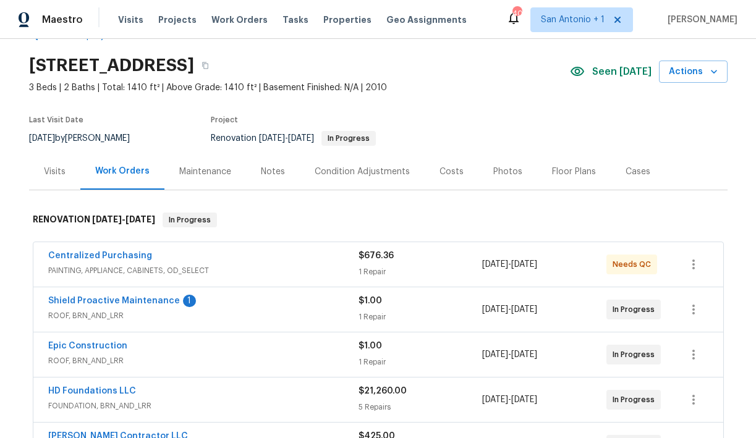
scroll to position [28, 0]
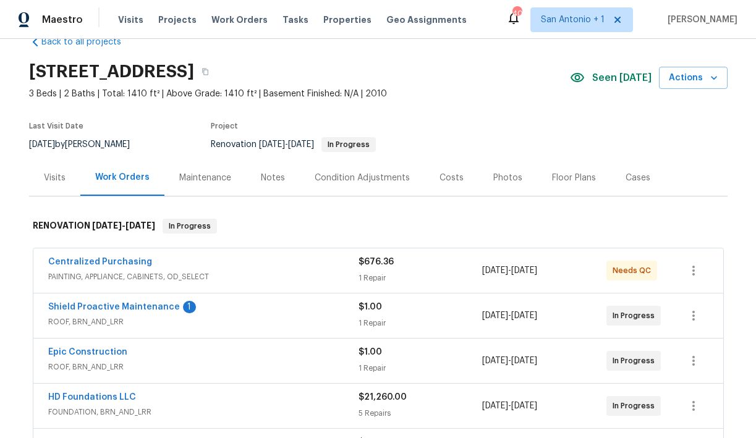
click at [271, 178] on div "Notes" at bounding box center [273, 178] width 24 height 12
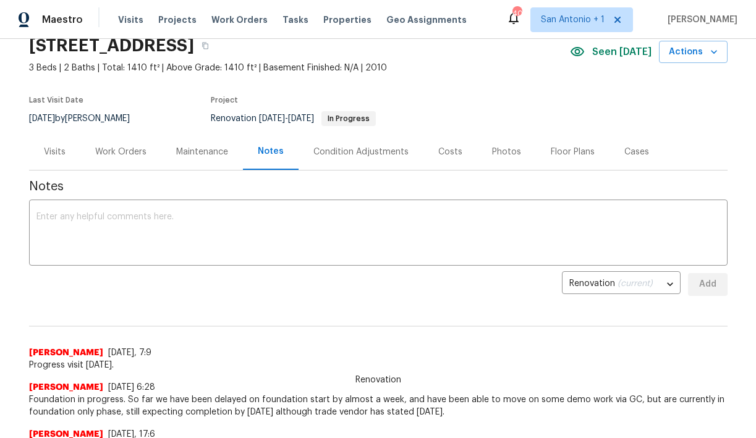
scroll to position [56, 0]
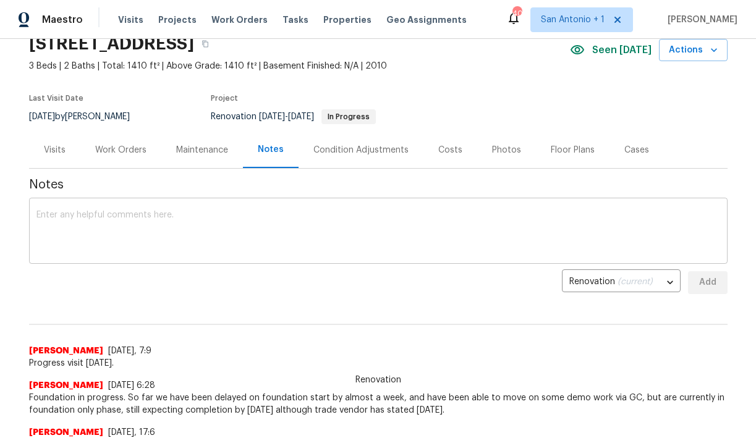
click at [274, 217] on textarea at bounding box center [378, 232] width 684 height 43
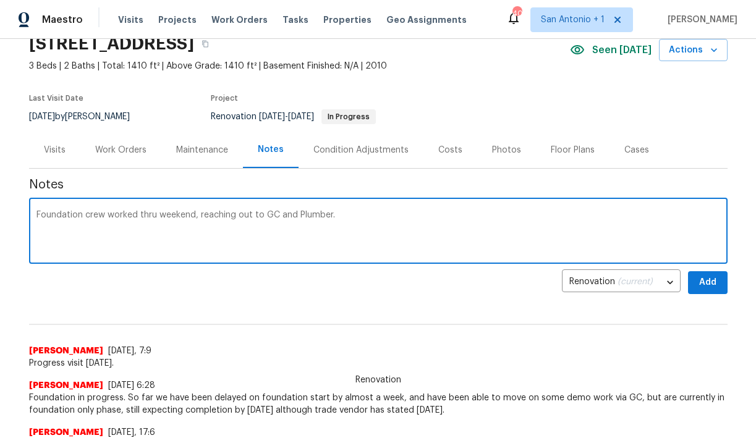
type textarea "Foundation crew worked thru weekend, reaching out to GC and Plumber."
click at [694, 288] on button "Add" at bounding box center [708, 282] width 40 height 23
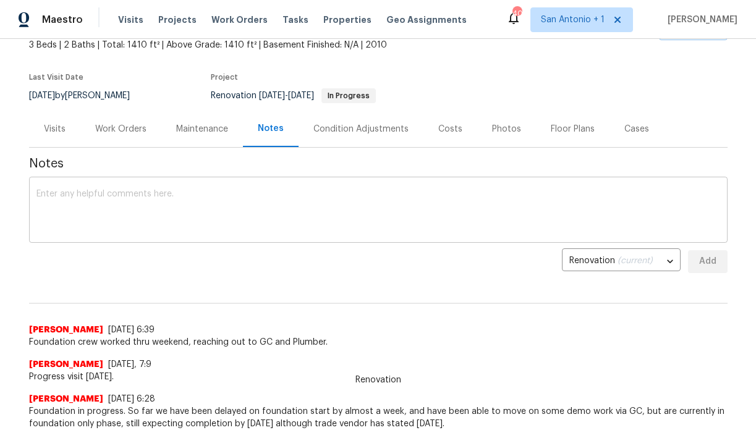
scroll to position [70, 0]
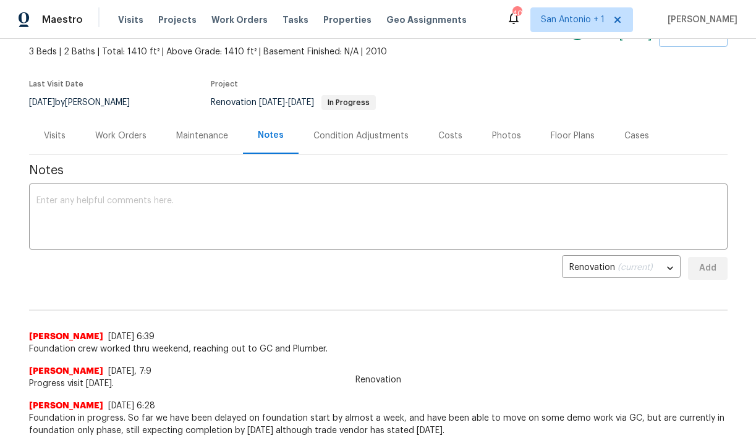
click at [438, 98] on div "Renovation [DATE] - [DATE] In Progress" at bounding box center [329, 102] width 237 height 15
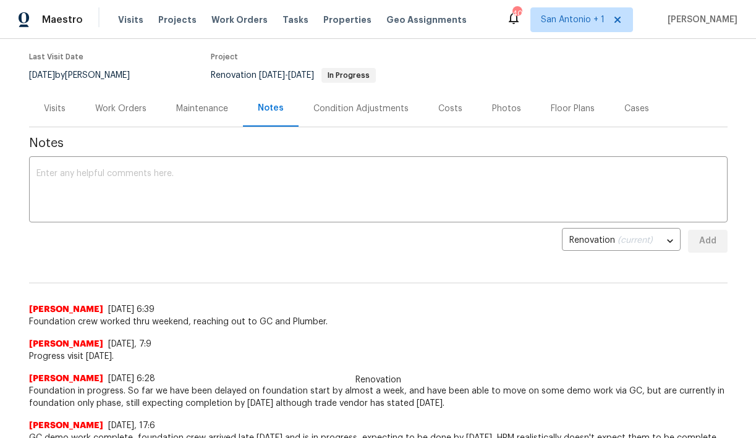
scroll to position [96, 0]
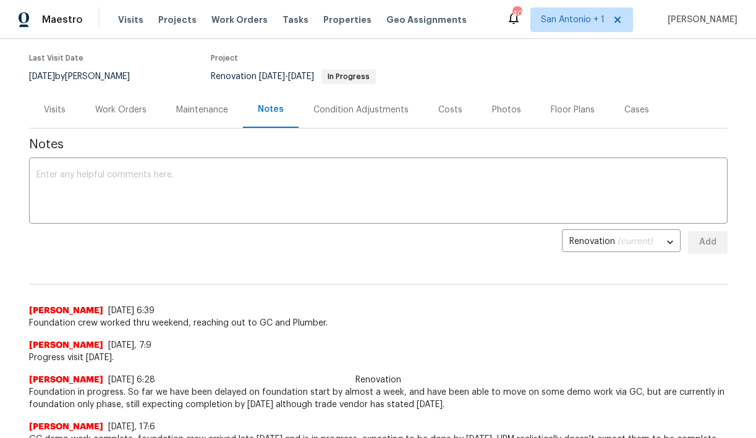
click at [122, 109] on div "Work Orders" at bounding box center [120, 110] width 51 height 12
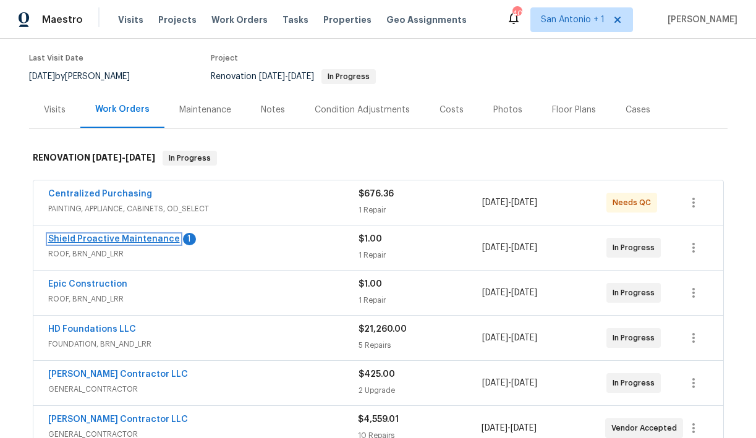
click at [127, 238] on link "Shield Proactive Maintenance" at bounding box center [114, 239] width 132 height 9
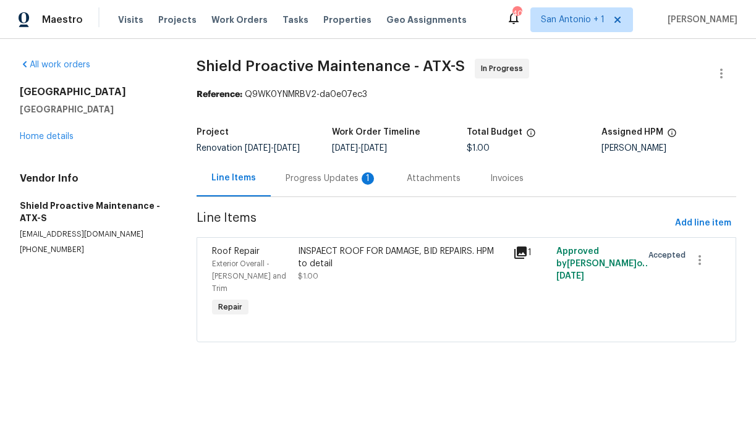
click at [318, 185] on div "Progress Updates 1" at bounding box center [331, 178] width 91 height 12
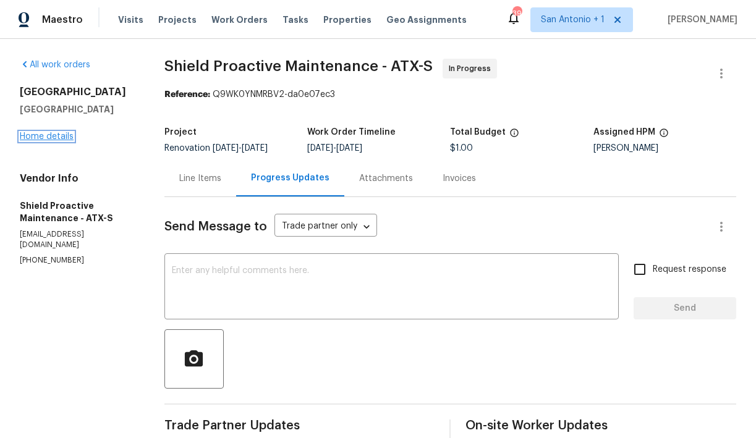
click at [51, 139] on link "Home details" at bounding box center [47, 136] width 54 height 9
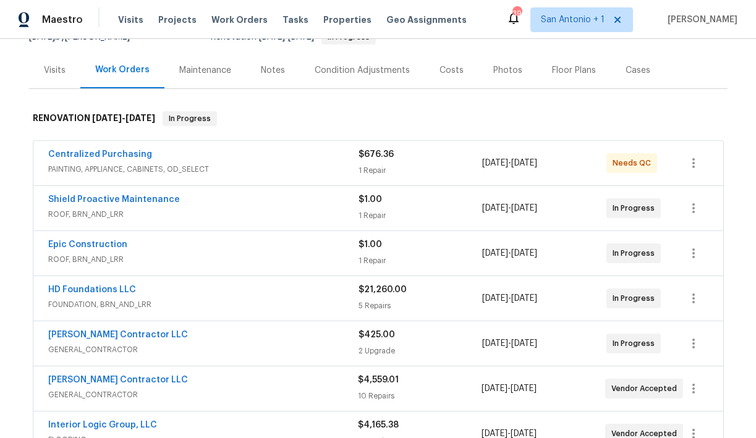
scroll to position [142, 0]
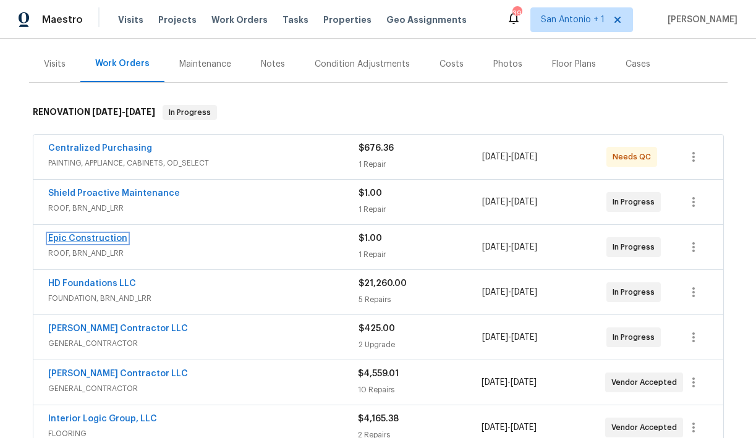
click at [96, 237] on link "Epic Construction" at bounding box center [87, 238] width 79 height 9
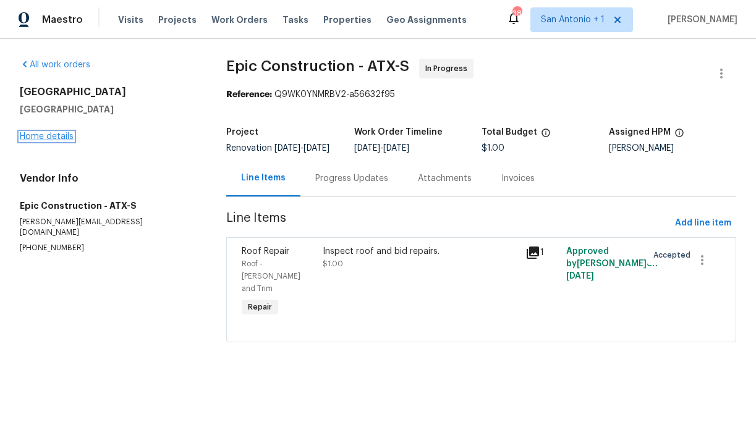
click at [50, 140] on link "Home details" at bounding box center [47, 136] width 54 height 9
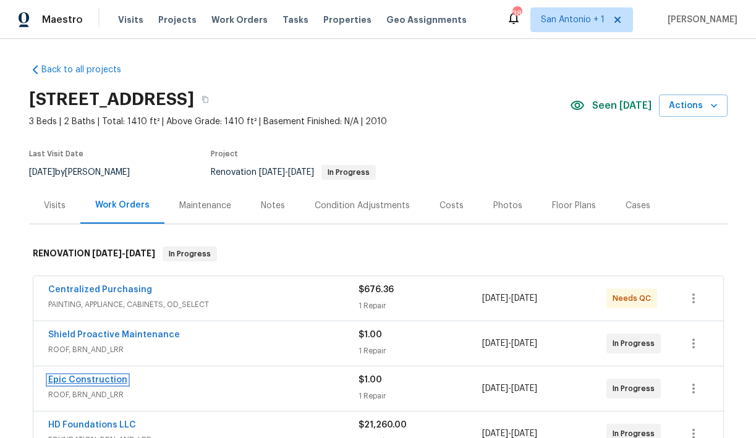
click at [88, 380] on link "Epic Construction" at bounding box center [87, 380] width 79 height 9
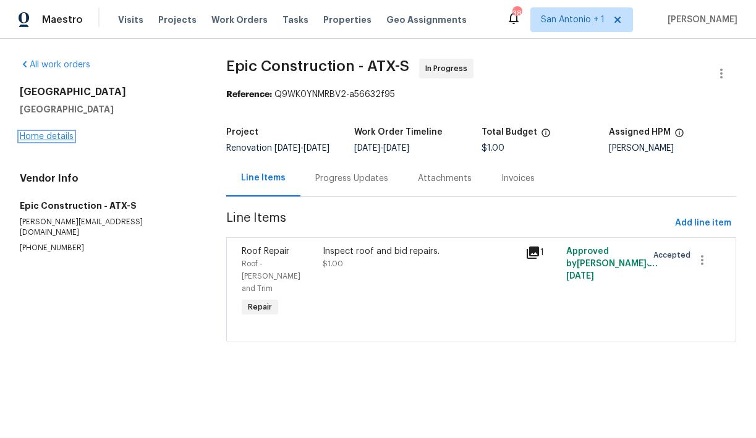
click at [51, 135] on link "Home details" at bounding box center [47, 136] width 54 height 9
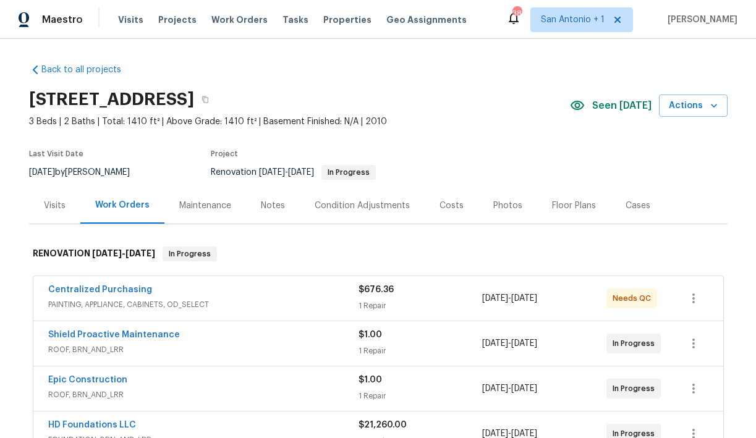
click at [449, 205] on div "Costs" at bounding box center [452, 206] width 24 height 12
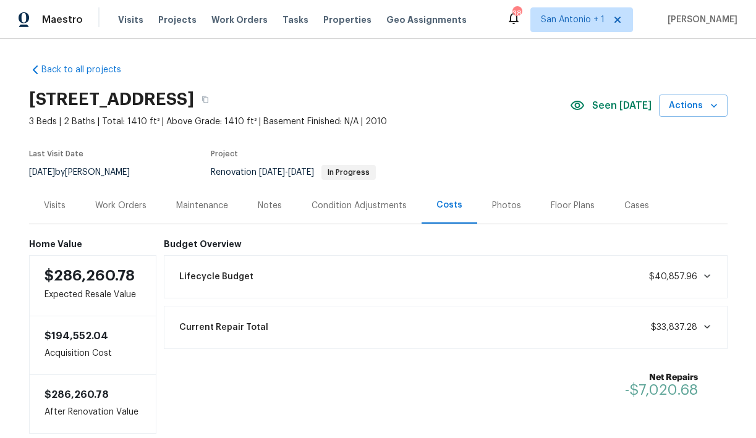
click at [384, 280] on div "Lifecycle Budget $40,857.96" at bounding box center [446, 276] width 548 height 27
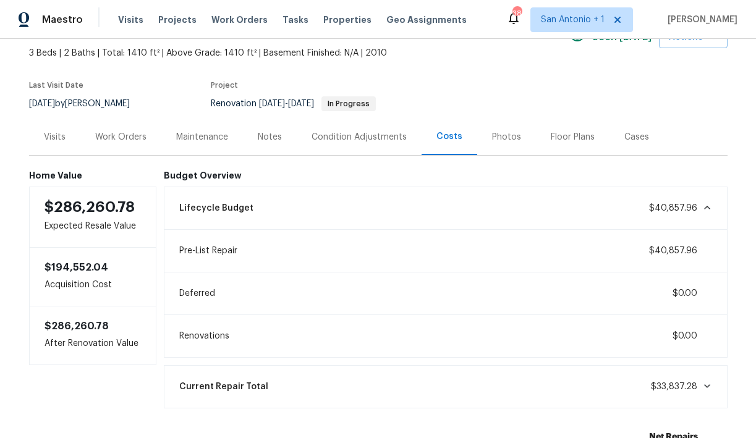
scroll to position [72, 0]
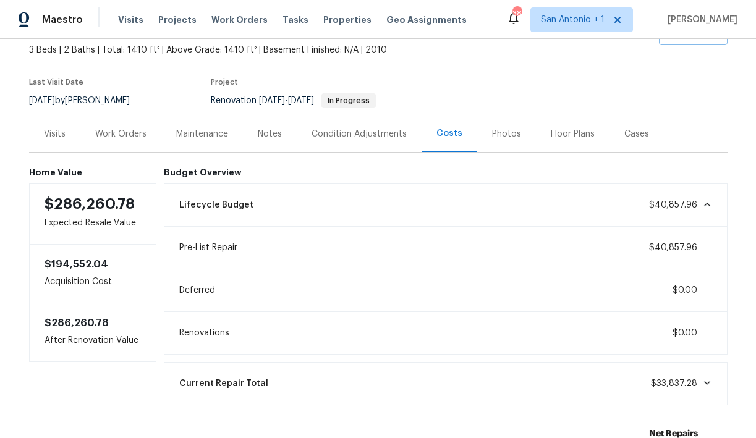
click at [393, 252] on div "Pre-List Repair $40,857.96" at bounding box center [446, 247] width 548 height 27
click at [375, 135] on div "Condition Adjustments" at bounding box center [359, 134] width 95 height 12
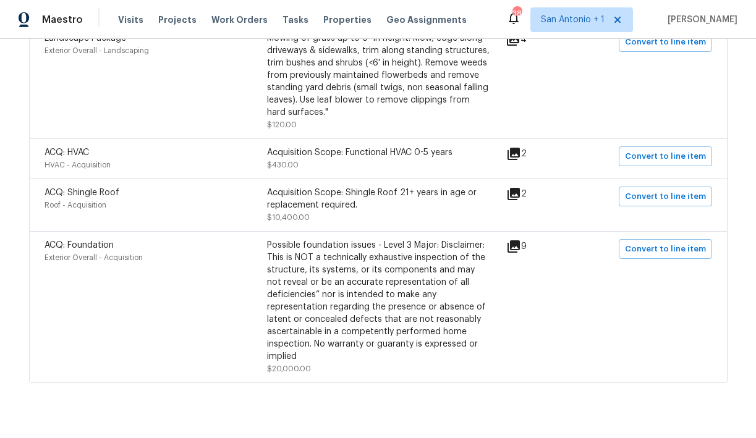
scroll to position [1247, 0]
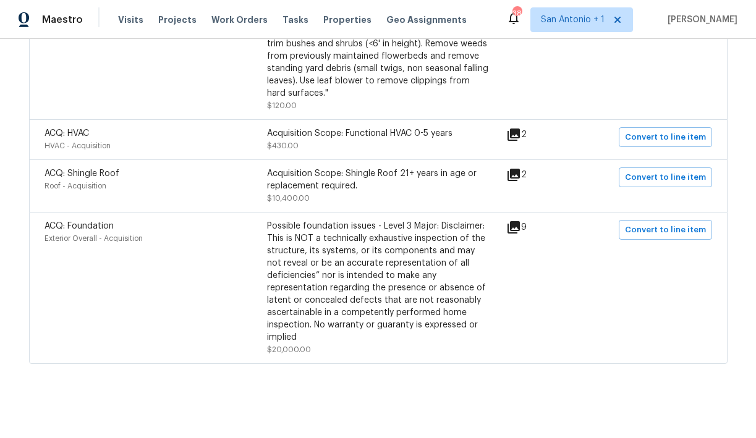
click at [520, 174] on icon at bounding box center [514, 175] width 12 height 12
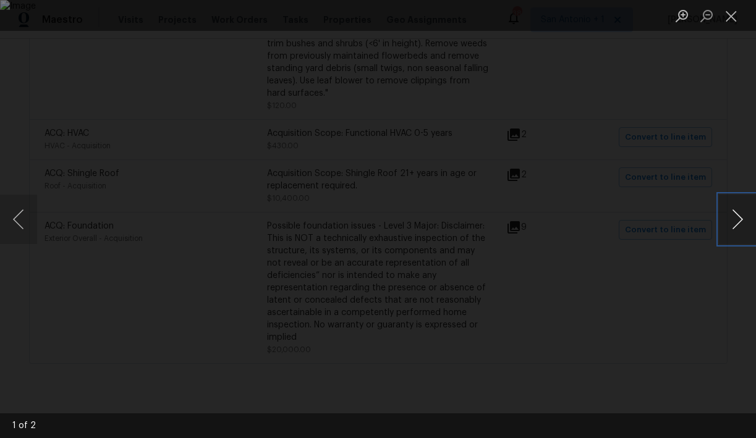
click at [733, 217] on button "Next image" at bounding box center [737, 219] width 37 height 49
click at [733, 218] on button "Next image" at bounding box center [737, 219] width 37 height 49
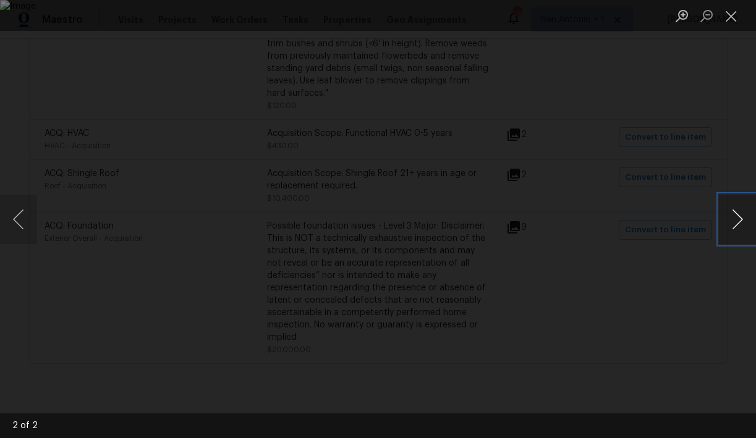
click at [733, 218] on button "Next image" at bounding box center [737, 219] width 37 height 49
click at [726, 18] on button "Close lightbox" at bounding box center [731, 16] width 25 height 22
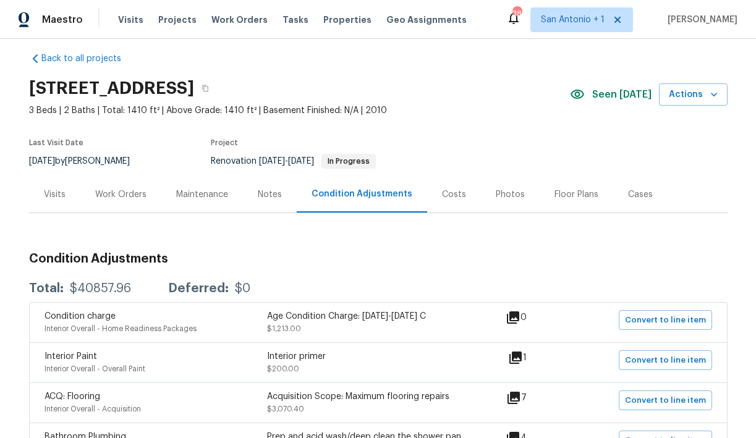
scroll to position [0, 0]
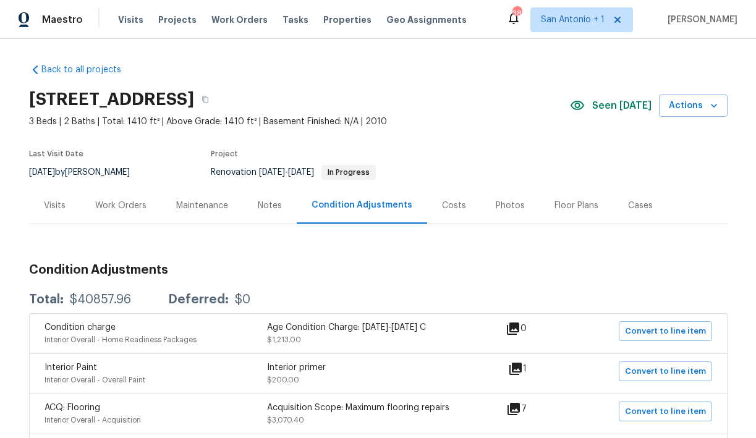
click at [120, 206] on div "Work Orders" at bounding box center [120, 206] width 51 height 12
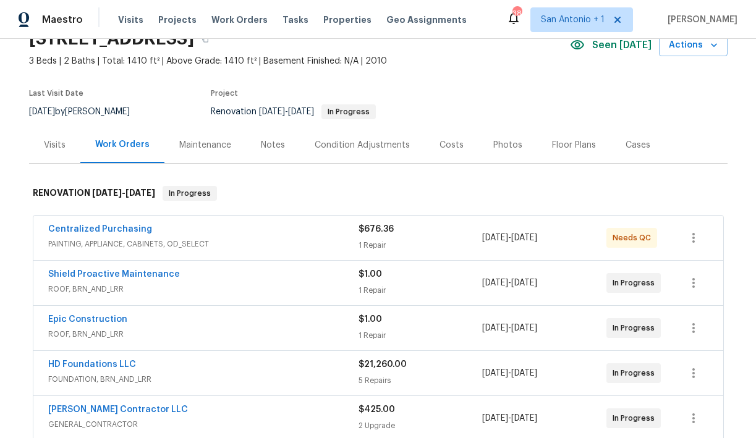
scroll to position [64, 0]
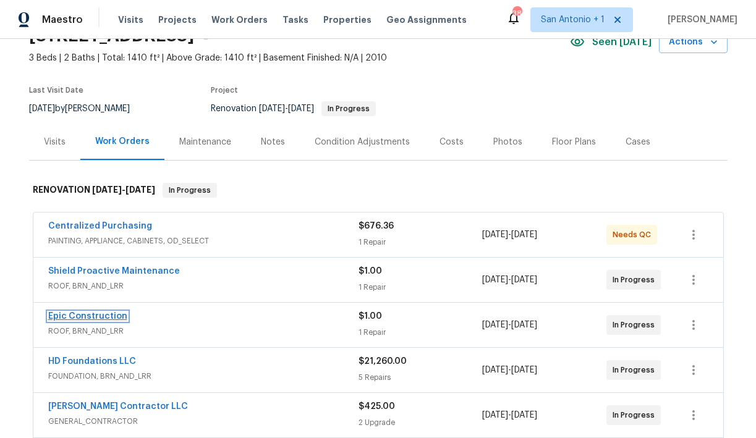
click at [86, 317] on link "Epic Construction" at bounding box center [87, 316] width 79 height 9
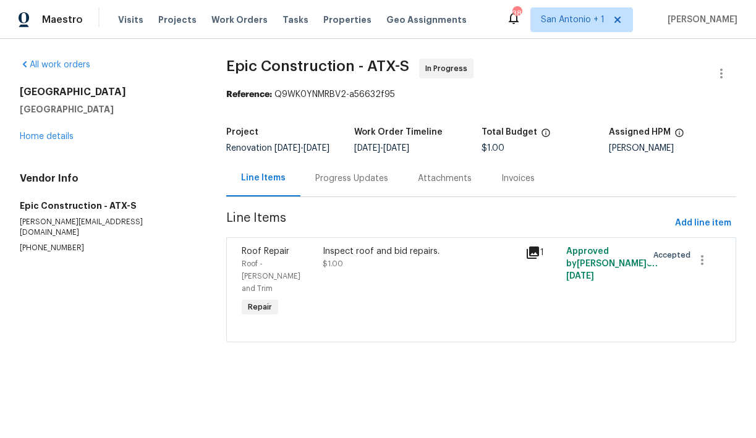
click at [339, 185] on div "Progress Updates" at bounding box center [351, 178] width 73 height 12
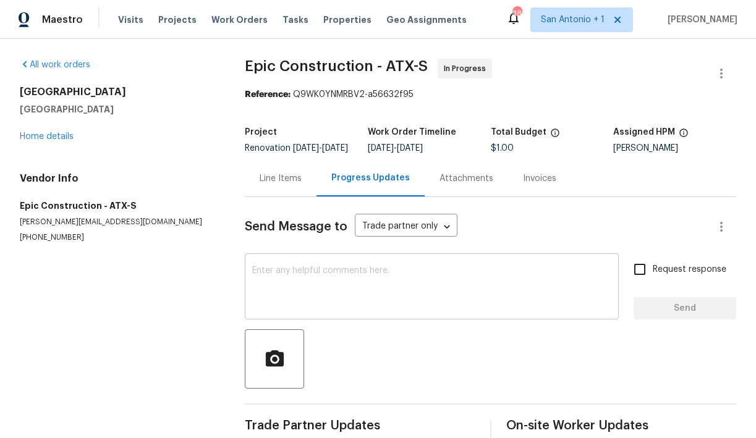
click at [329, 295] on textarea at bounding box center [431, 287] width 359 height 43
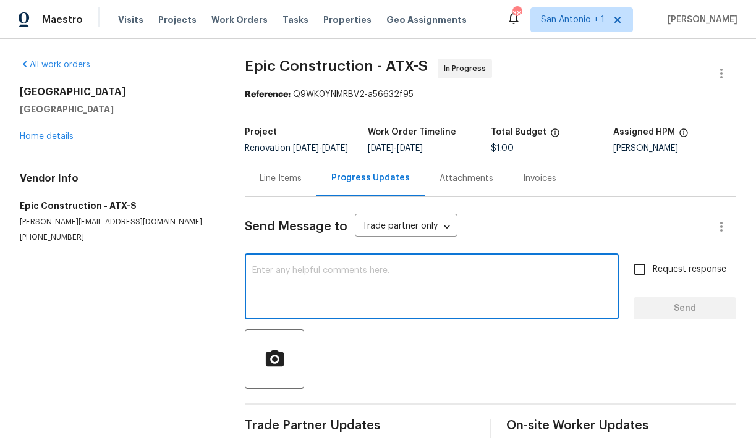
scroll to position [30, 0]
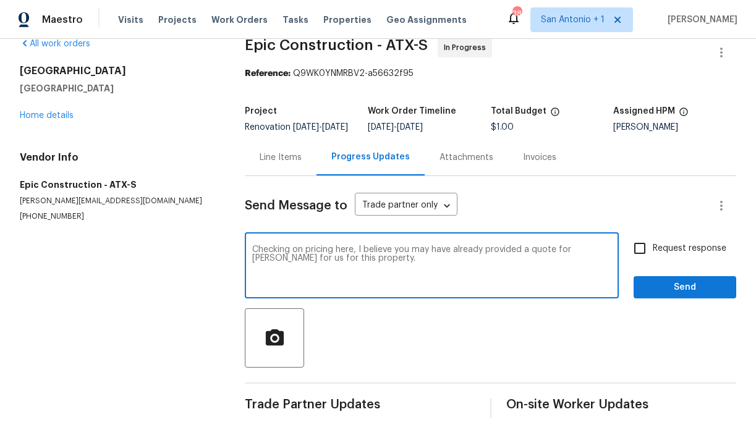
type textarea "Checking on pricing here, I believe you may have already provided a quote for S…"
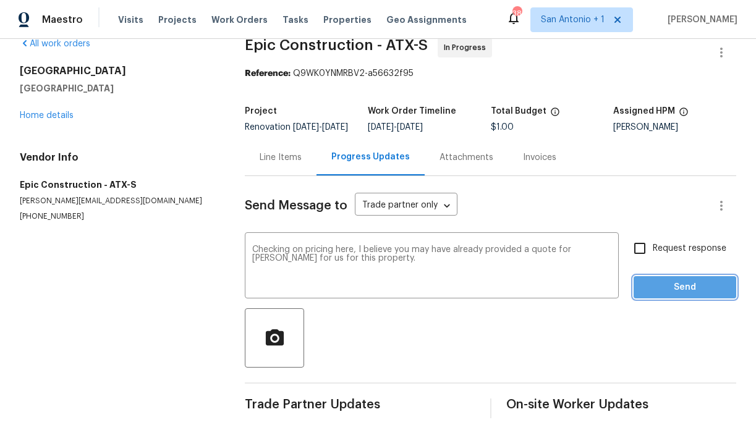
click at [681, 292] on span "Send" at bounding box center [685, 287] width 83 height 15
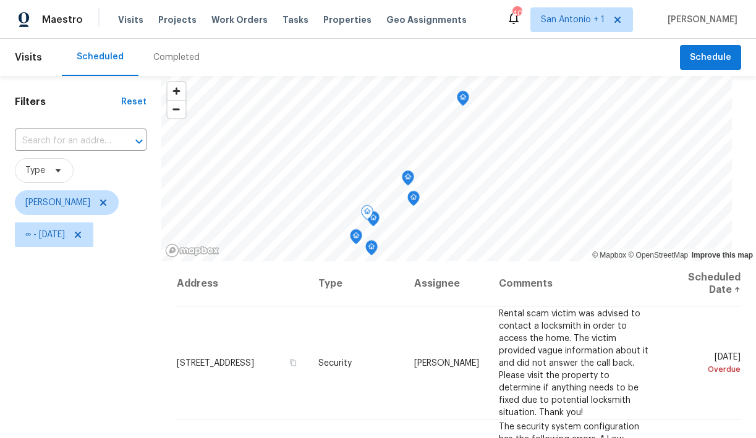
scroll to position [17, 0]
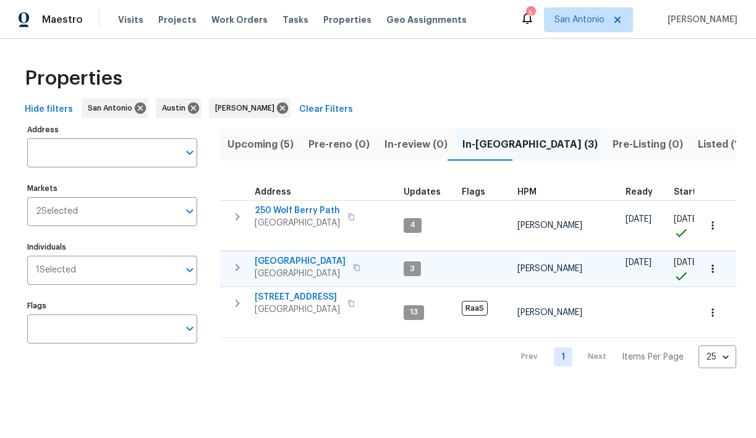
click at [716, 268] on icon "button" at bounding box center [713, 269] width 12 height 12
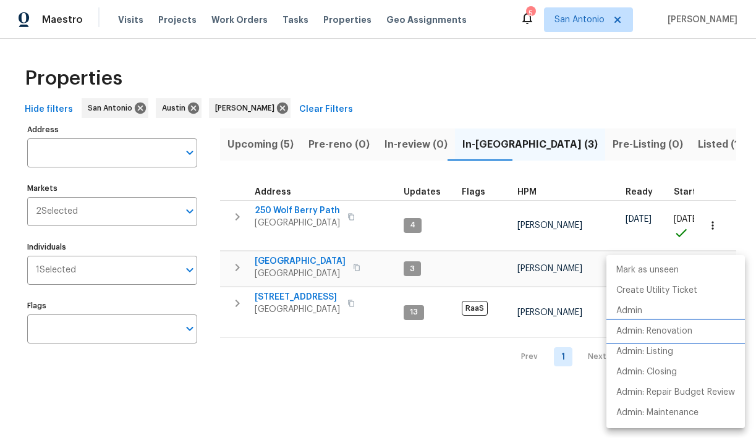
click at [676, 325] on p "Admin: Renovation" at bounding box center [654, 331] width 76 height 13
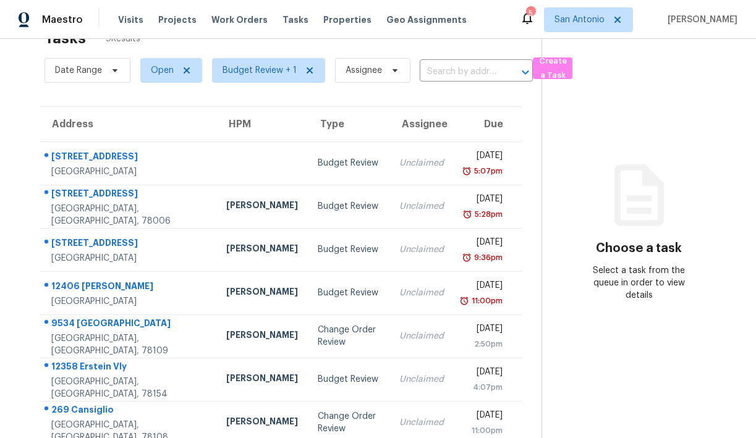
scroll to position [43, 0]
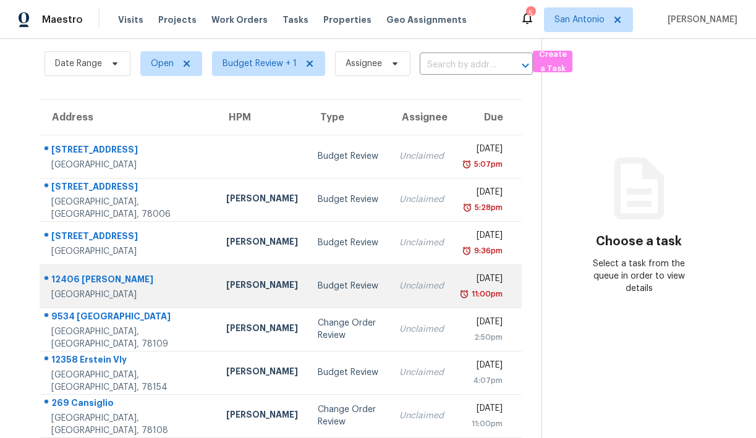
click at [93, 281] on div "12406 [PERSON_NAME]" at bounding box center [128, 280] width 155 height 15
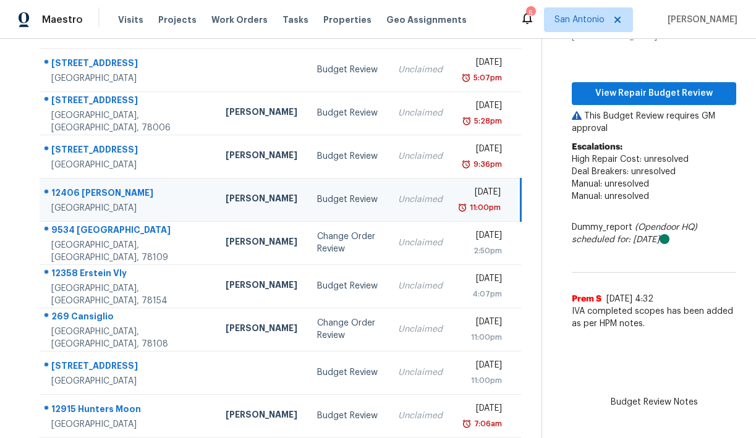
scroll to position [121, 0]
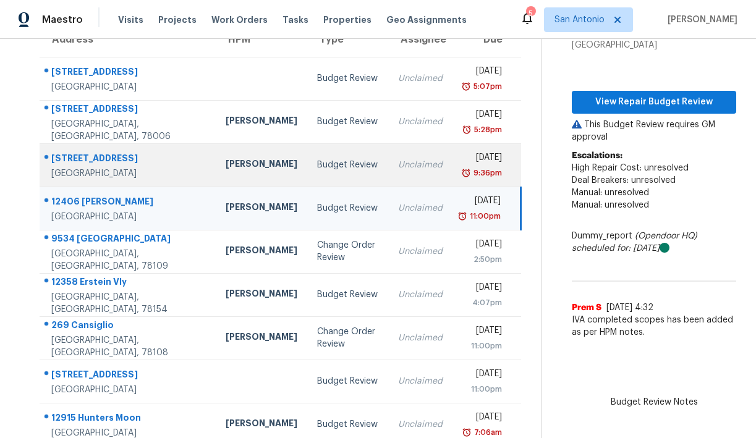
click at [83, 152] on div "[STREET_ADDRESS]" at bounding box center [128, 159] width 155 height 15
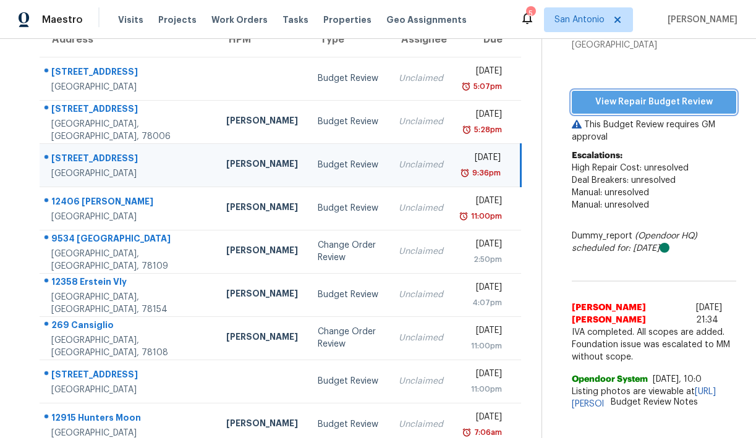
click at [635, 109] on span "View Repair Budget Review" at bounding box center [654, 102] width 145 height 15
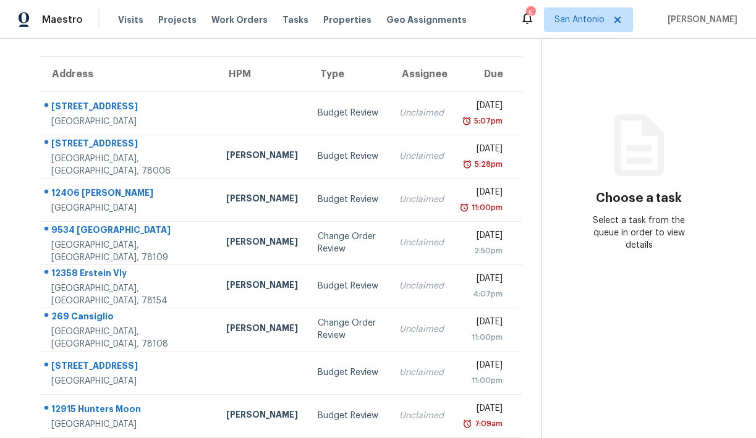
scroll to position [96, 0]
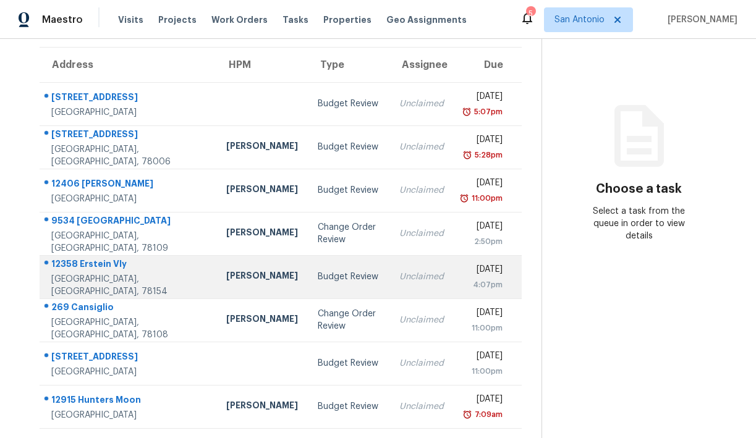
click at [95, 268] on div "12358 Erstein Vly" at bounding box center [128, 265] width 155 height 15
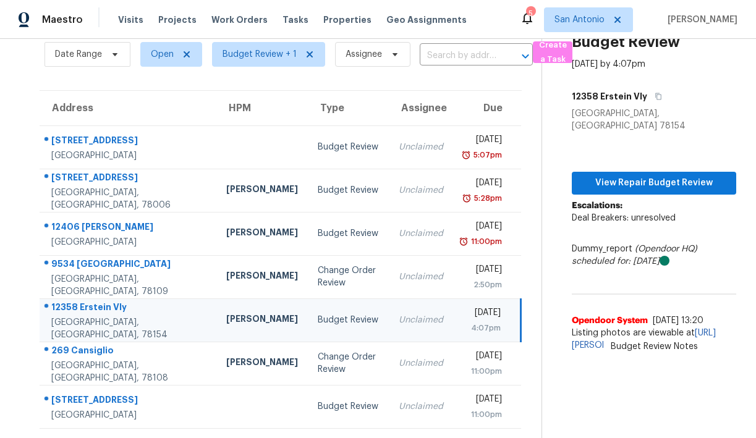
scroll to position [108, 0]
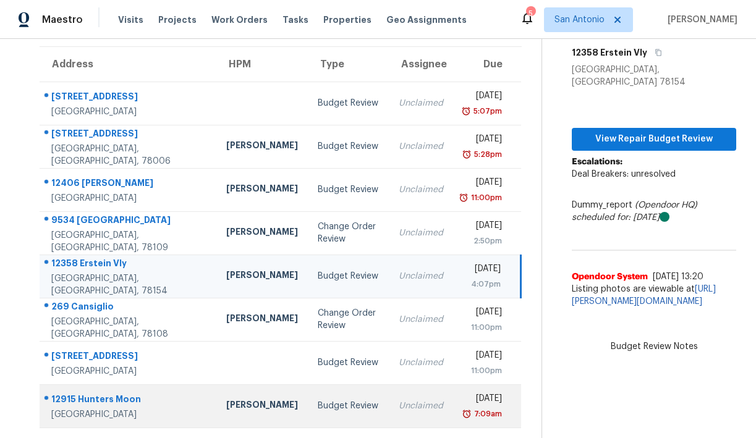
click at [106, 394] on div "12915 Hunters Moon" at bounding box center [128, 400] width 155 height 15
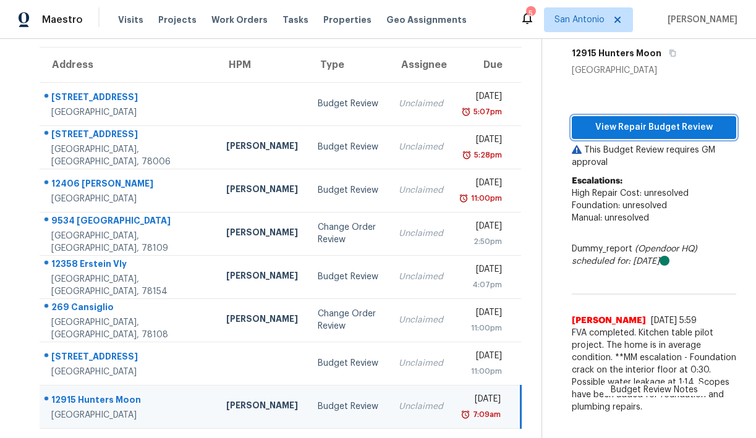
click at [642, 135] on span "View Repair Budget Review" at bounding box center [654, 127] width 145 height 15
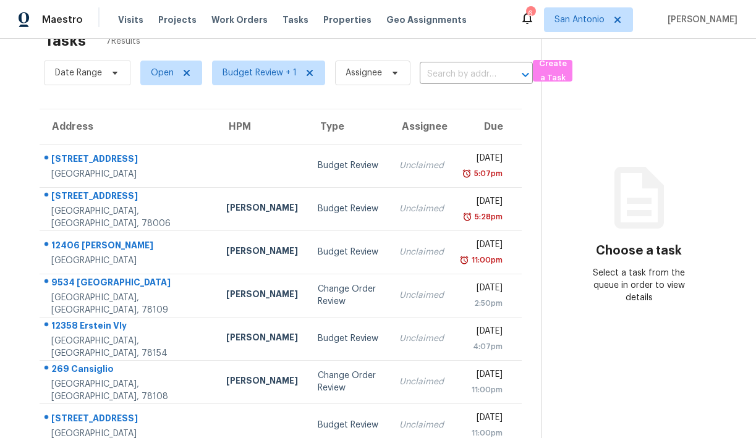
scroll to position [53, 0]
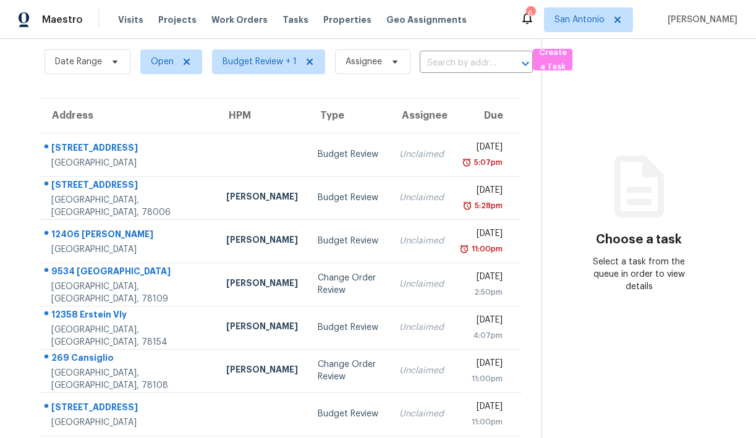
scroll to position [53, 0]
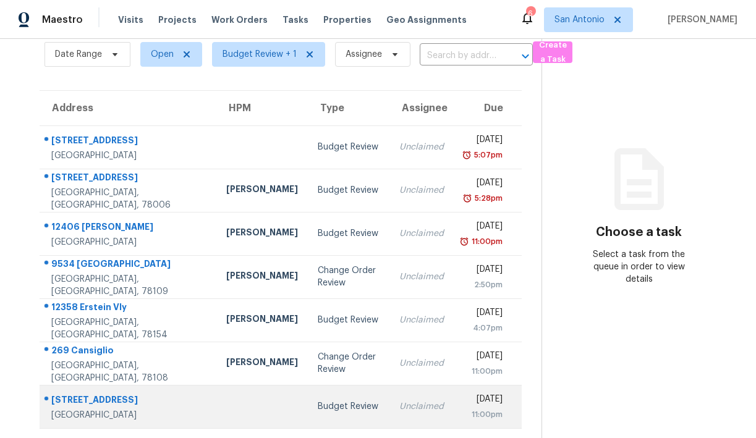
click at [111, 397] on div "[STREET_ADDRESS]" at bounding box center [128, 401] width 155 height 15
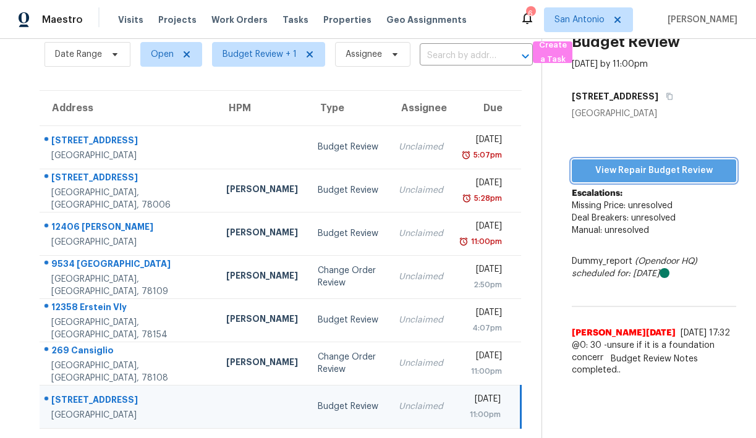
click at [636, 172] on span "View Repair Budget Review" at bounding box center [654, 170] width 145 height 15
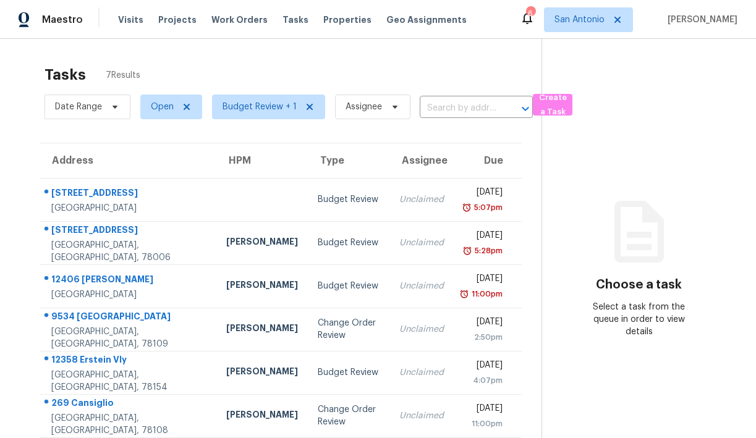
scroll to position [53, 0]
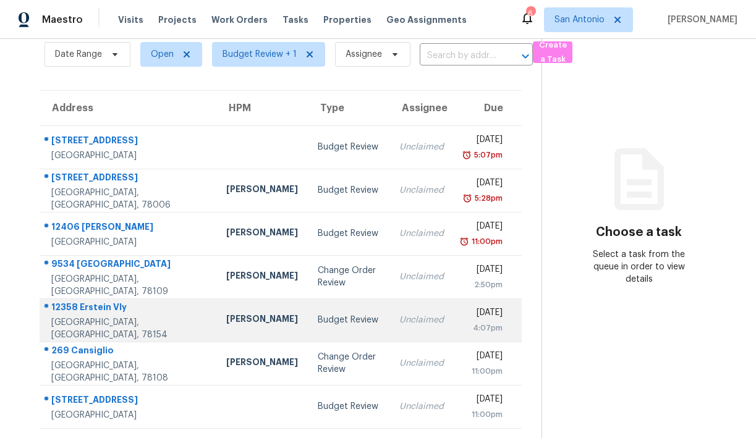
click at [100, 312] on div "12358 Erstein Vly" at bounding box center [128, 308] width 155 height 15
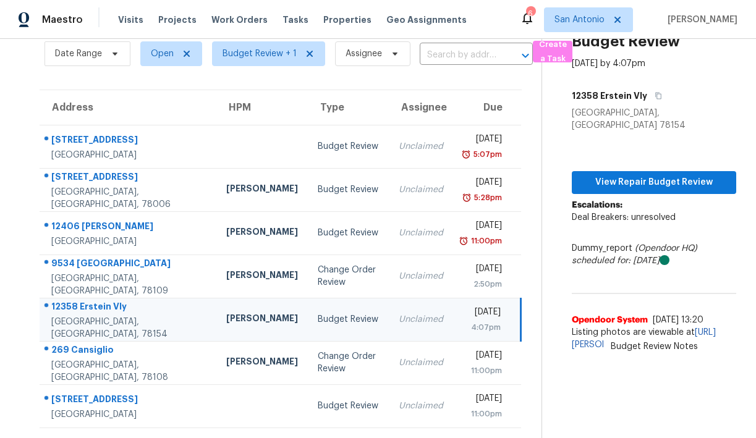
scroll to position [62, 0]
click at [628, 175] on span "View Repair Budget Review" at bounding box center [654, 182] width 145 height 15
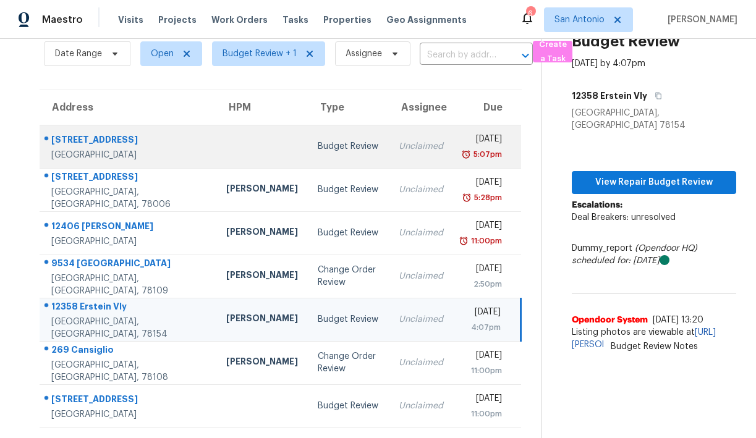
click at [106, 134] on div "676 Cherokee Blvd" at bounding box center [128, 141] width 155 height 15
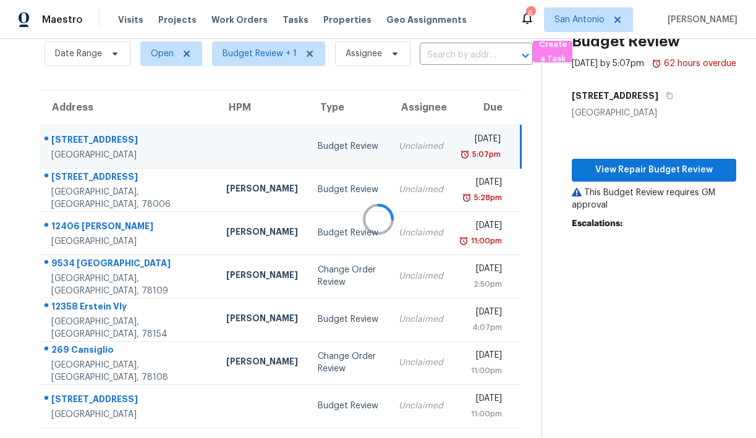
scroll to position [53, 0]
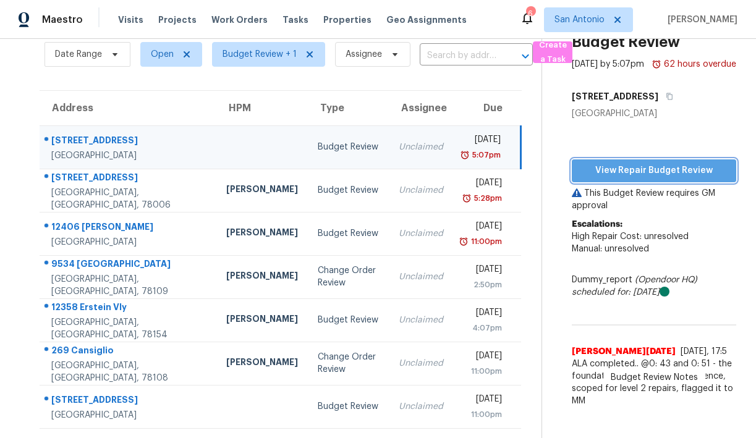
click at [635, 179] on span "View Repair Budget Review" at bounding box center [654, 170] width 145 height 15
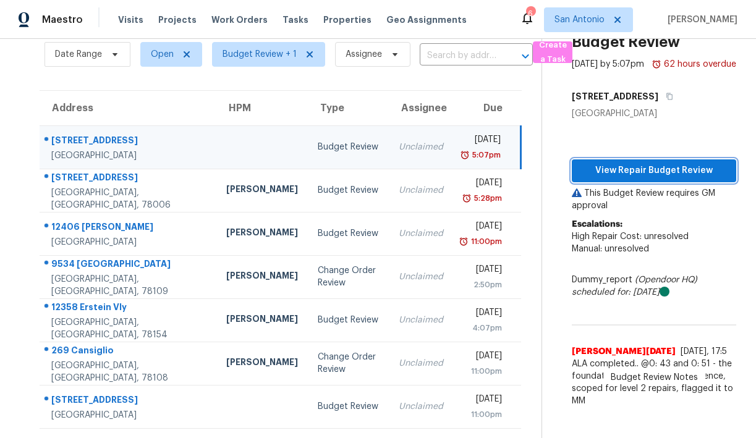
click at [640, 179] on span "View Repair Budget Review" at bounding box center [654, 170] width 145 height 15
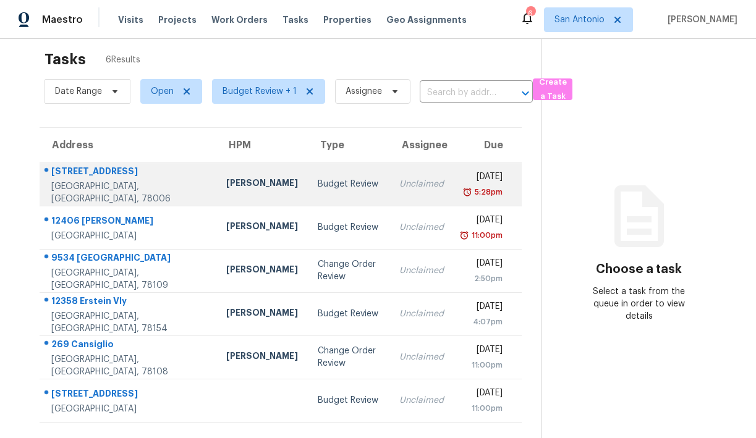
scroll to position [14, 0]
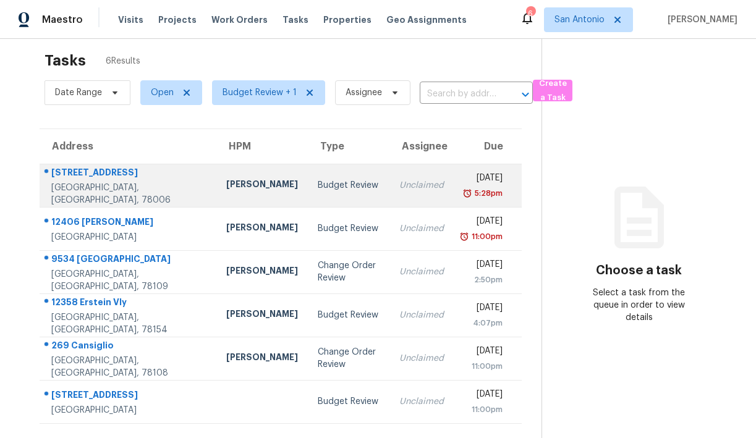
click at [90, 177] on div "[STREET_ADDRESS]" at bounding box center [128, 173] width 155 height 15
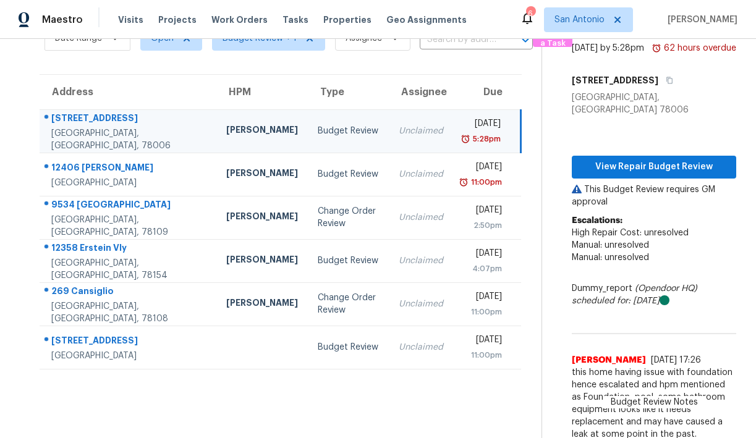
scroll to position [77, 0]
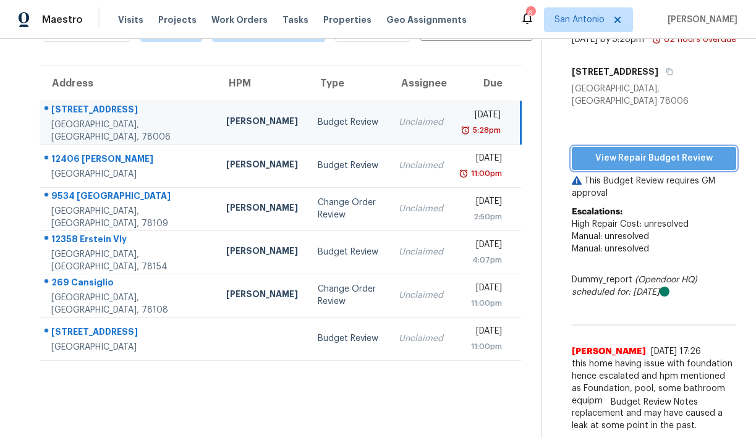
click at [647, 156] on span "View Repair Budget Review" at bounding box center [654, 158] width 145 height 15
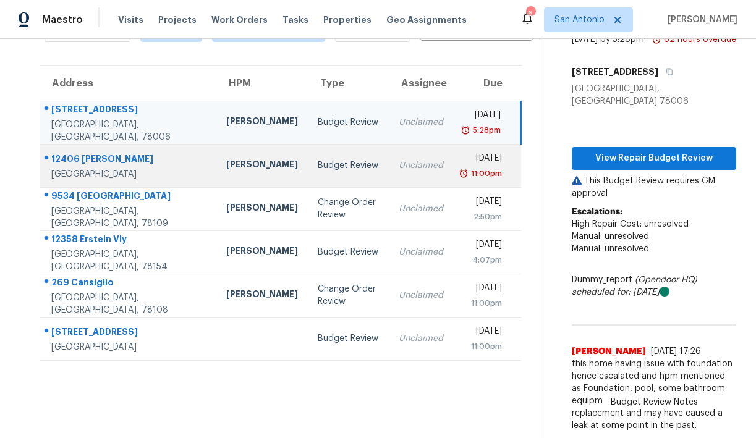
click at [100, 155] on div "12406 Ashley Pl" at bounding box center [128, 160] width 155 height 15
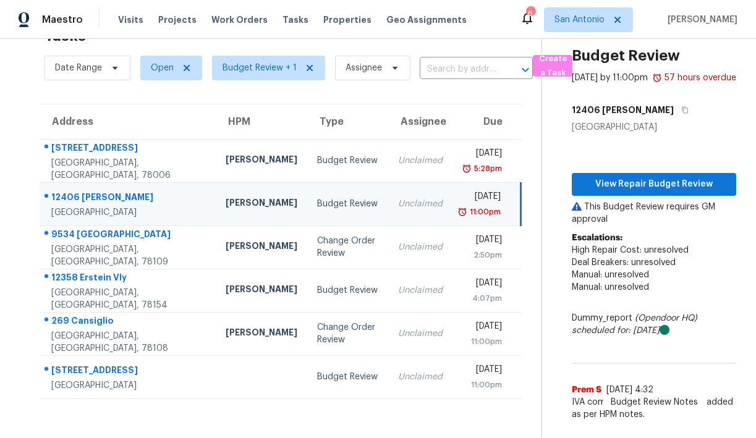
scroll to position [19, 0]
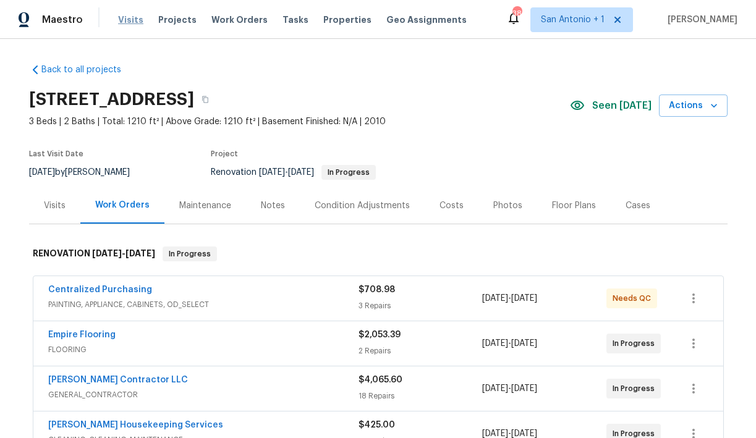
click at [129, 23] on span "Visits" at bounding box center [130, 20] width 25 height 12
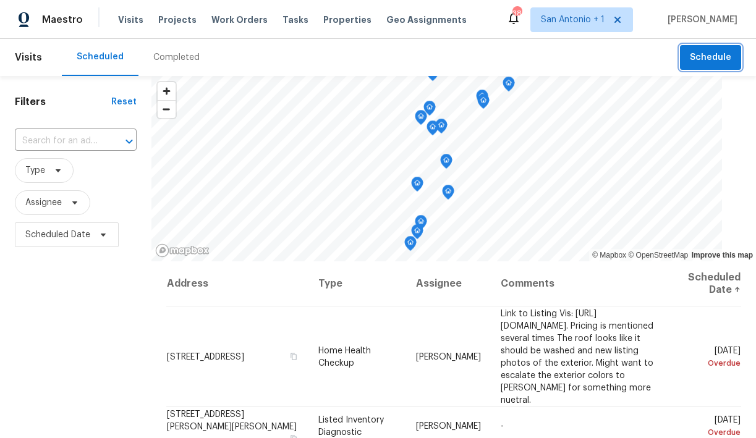
click at [710, 62] on span "Schedule" at bounding box center [710, 57] width 41 height 15
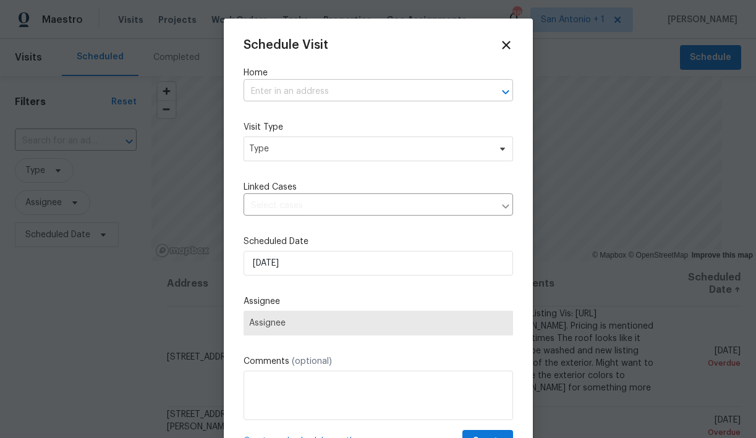
click at [327, 91] on input "text" at bounding box center [361, 91] width 235 height 19
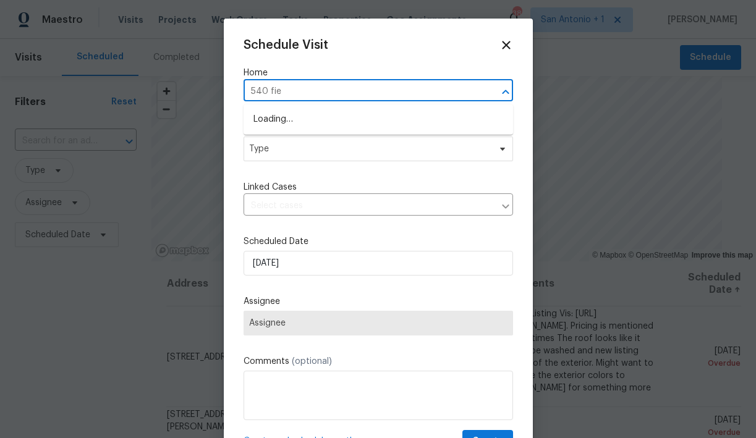
type input "540 fiel"
click at [302, 124] on li "540 Fieldwood Dr Unit A, Buda, TX 78610" at bounding box center [379, 119] width 270 height 20
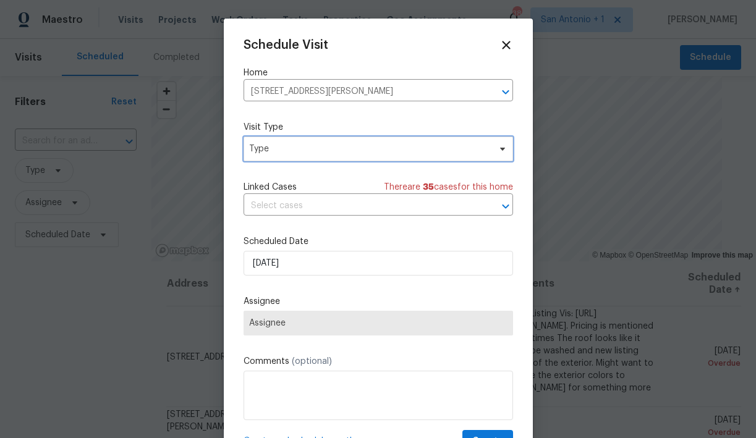
click at [312, 152] on span "Type" at bounding box center [369, 149] width 240 height 12
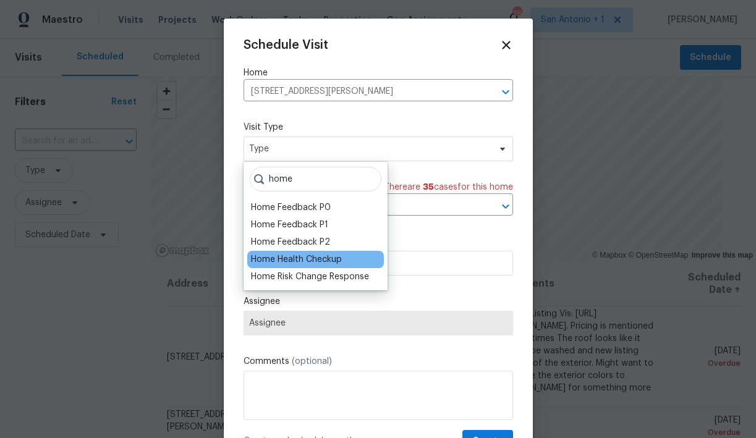
type input "home"
click at [304, 255] on div "Home Health Checkup" at bounding box center [296, 259] width 91 height 12
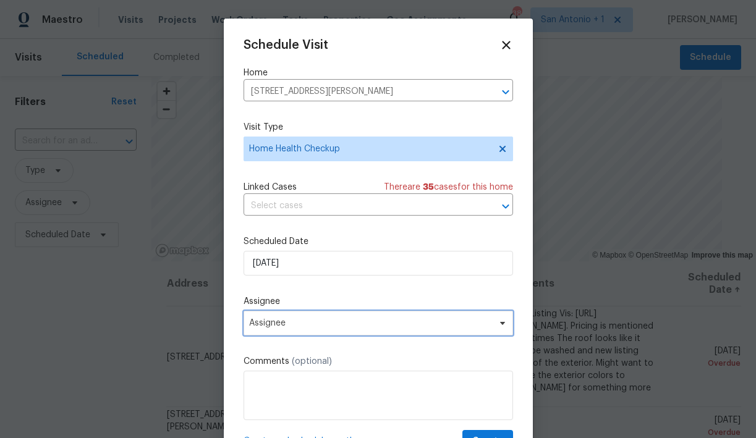
click at [342, 324] on span "Assignee" at bounding box center [370, 323] width 242 height 10
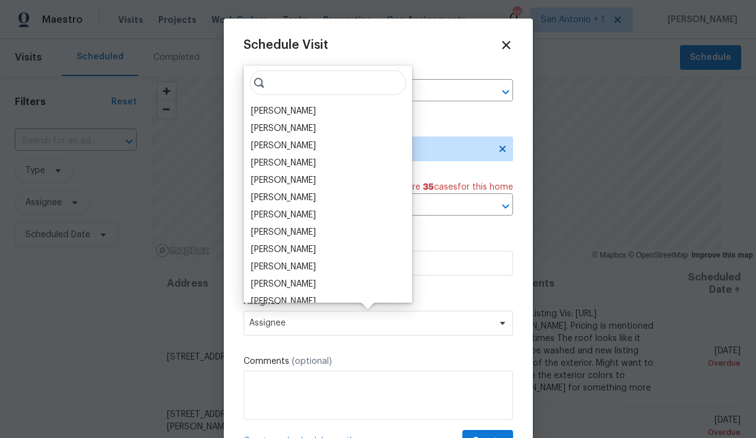
click at [313, 76] on input "search" at bounding box center [328, 82] width 156 height 25
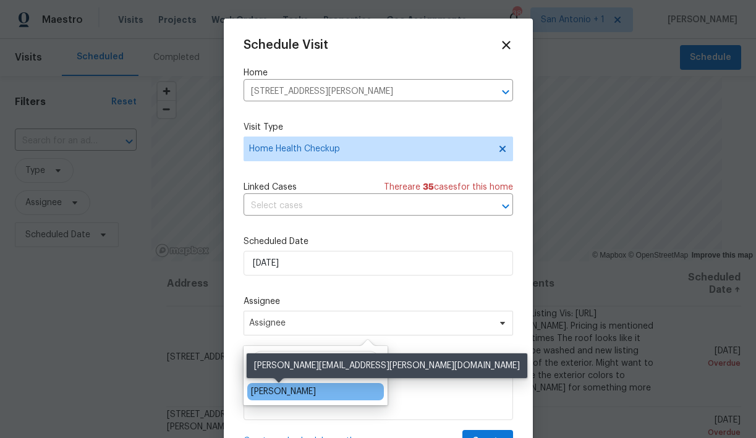
type input "Chris"
click at [299, 393] on div "[PERSON_NAME]" at bounding box center [283, 392] width 65 height 12
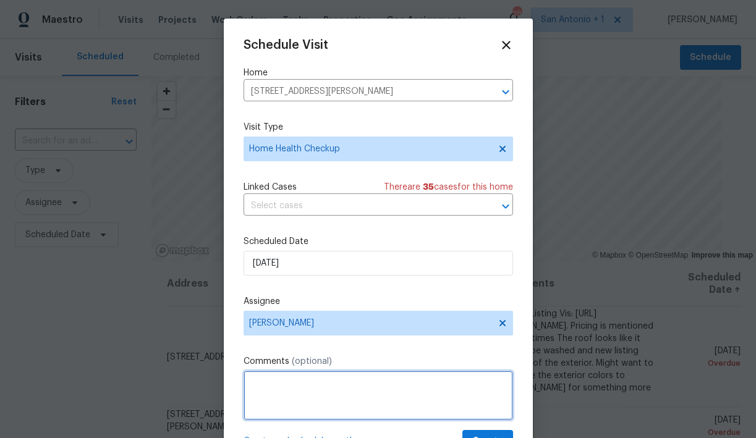
click at [296, 386] on textarea at bounding box center [379, 395] width 270 height 49
paste textarea "https://opendoor.slack.com/archives/CE15YB7PB/p1754695340755639"
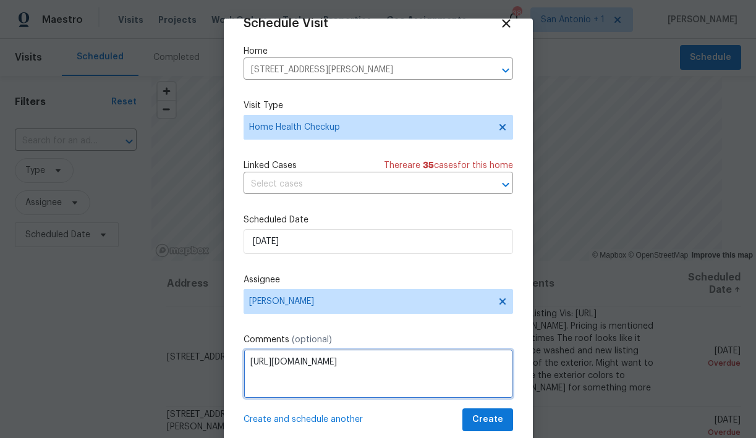
type textarea "https://opendoor.slack.com/archives/CE15YB7PB/p1754695340755639"
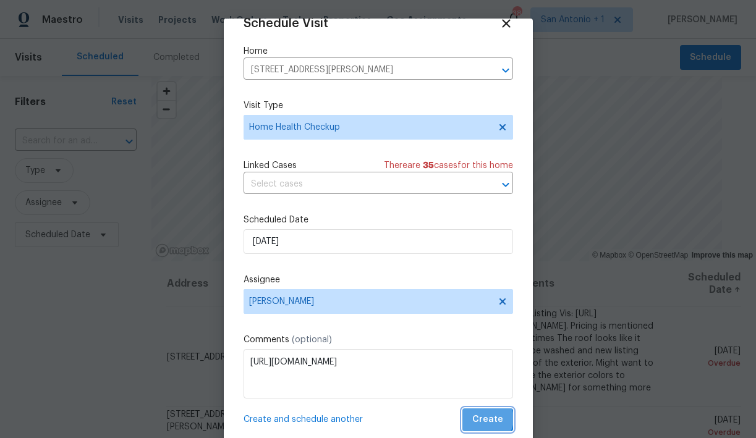
click at [488, 419] on span "Create" at bounding box center [487, 419] width 31 height 15
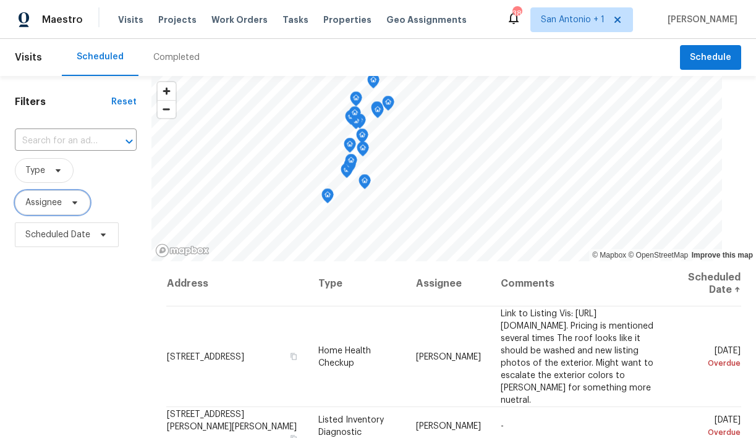
click at [68, 203] on span at bounding box center [73, 203] width 14 height 10
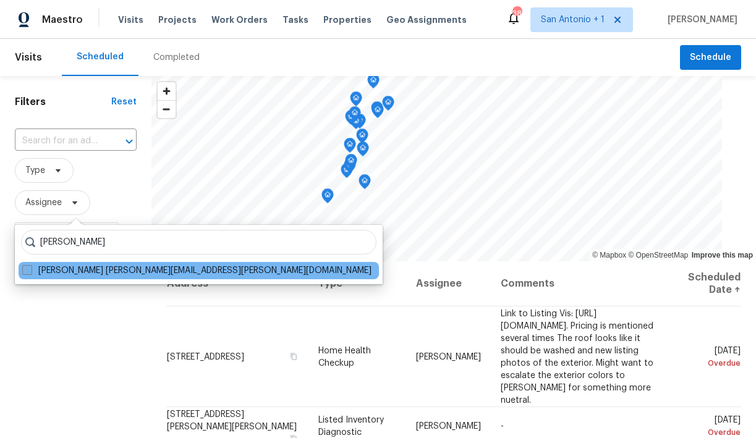
type input "chris fuentes"
click at [26, 269] on span at bounding box center [27, 270] width 10 height 10
click at [26, 269] on input "Chris Fuentes chris.fuentes@opendoor.com" at bounding box center [26, 269] width 8 height 8
checkbox input "true"
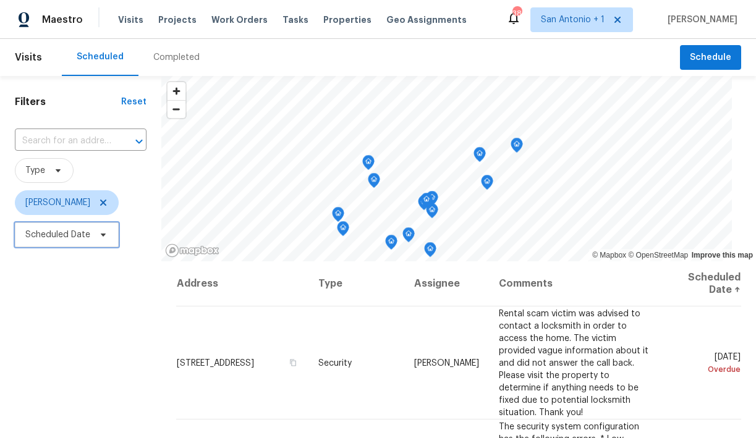
click at [100, 237] on icon at bounding box center [103, 235] width 10 height 10
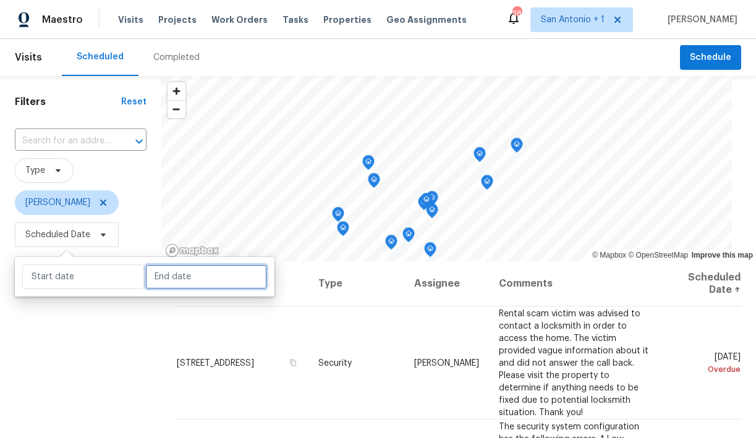
click at [177, 281] on input "text" at bounding box center [206, 277] width 122 height 25
select select "7"
select select "2025"
select select "8"
select select "2025"
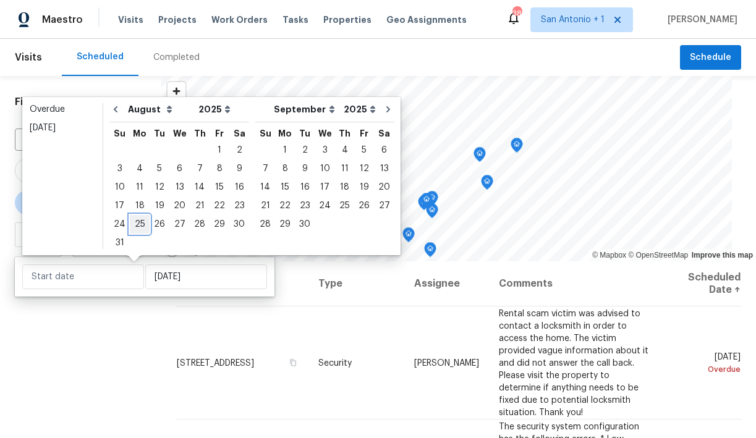
click at [138, 223] on div "25" at bounding box center [140, 224] width 20 height 17
type input "Mon, Aug 25"
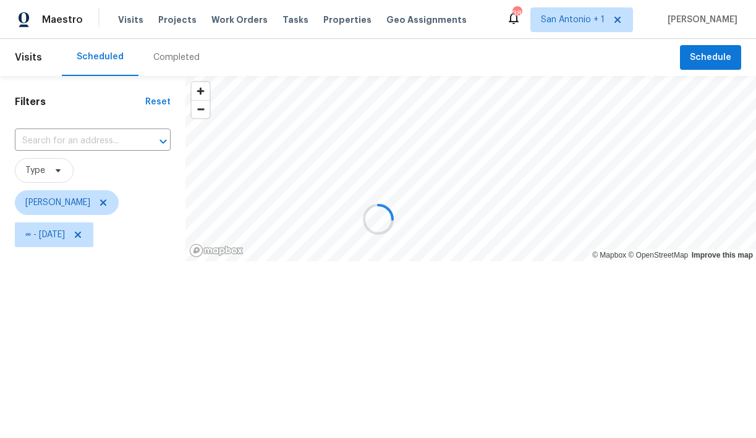
click at [132, 319] on div at bounding box center [378, 219] width 756 height 438
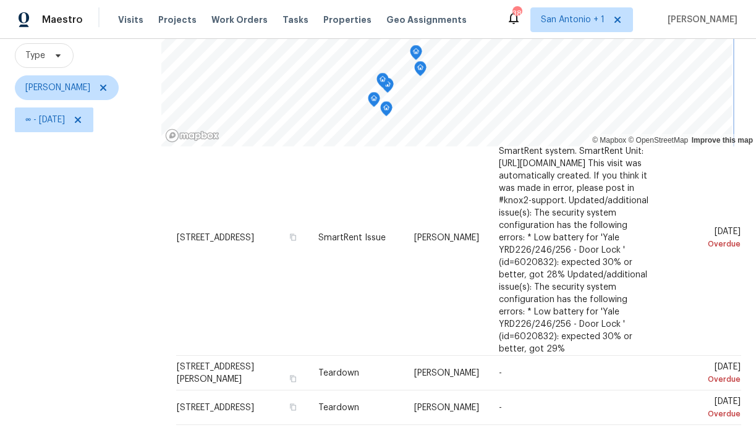
scroll to position [114, 0]
